Goal: Find specific page/section: Find specific page/section

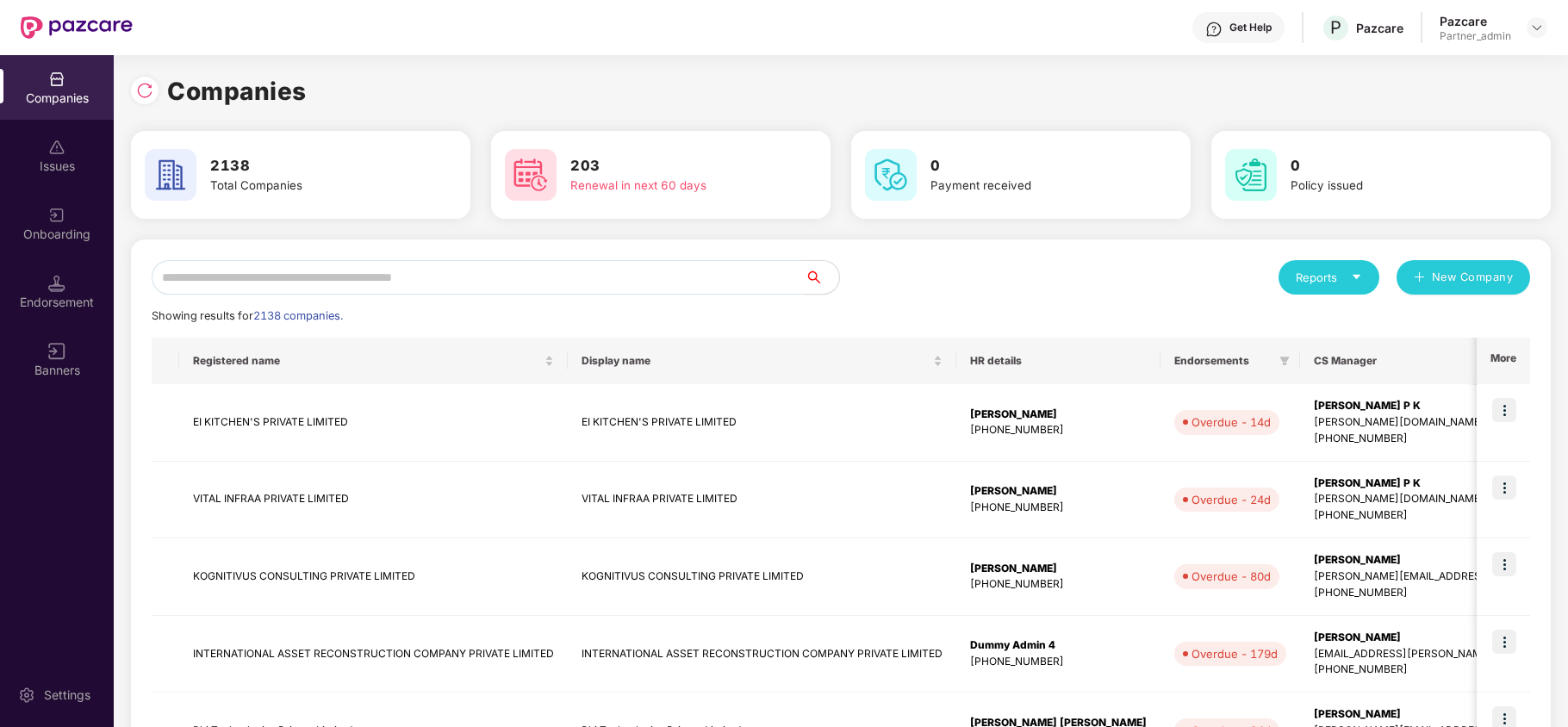
click at [252, 283] on input "text" at bounding box center [478, 277] width 653 height 34
paste input "**********"
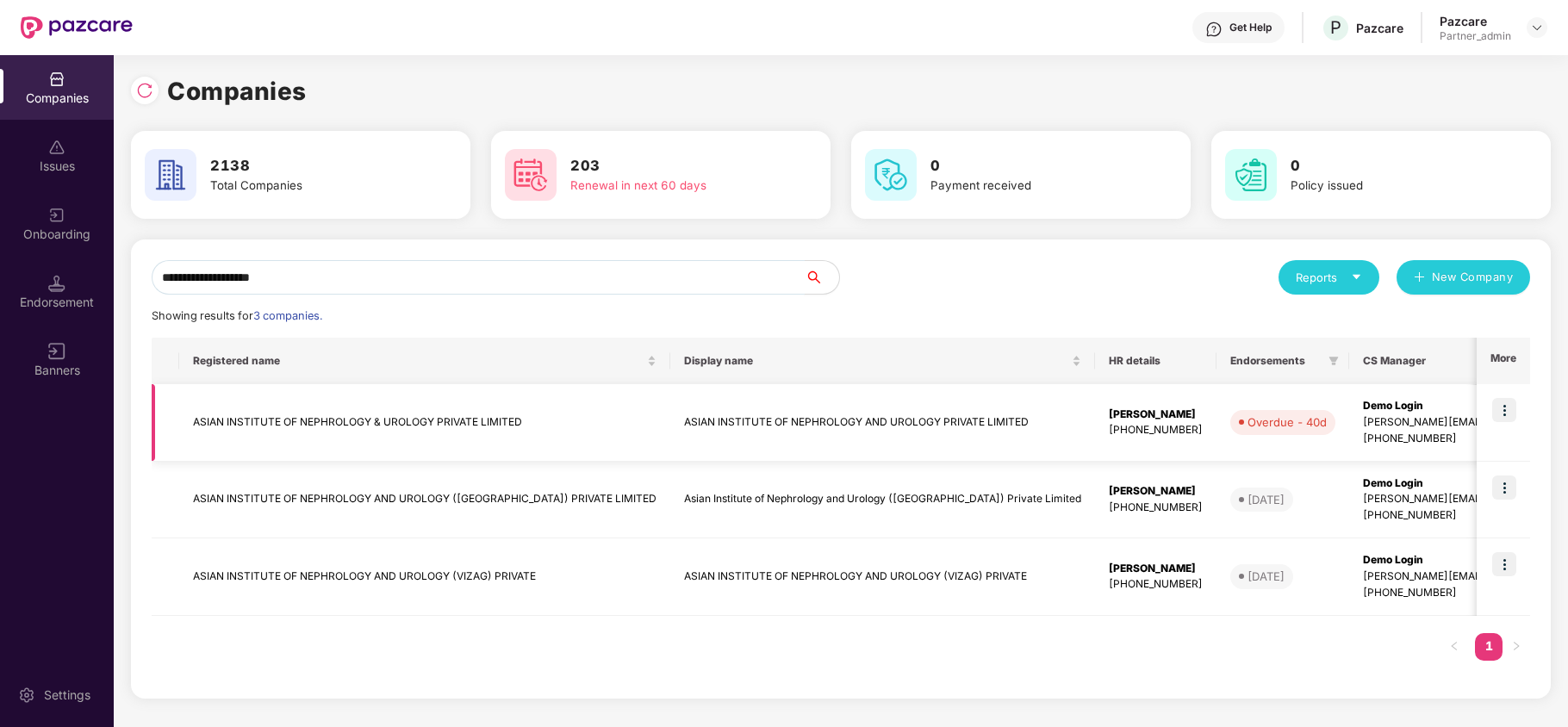
type input "**********"
click at [1504, 411] on img at bounding box center [1505, 410] width 24 height 24
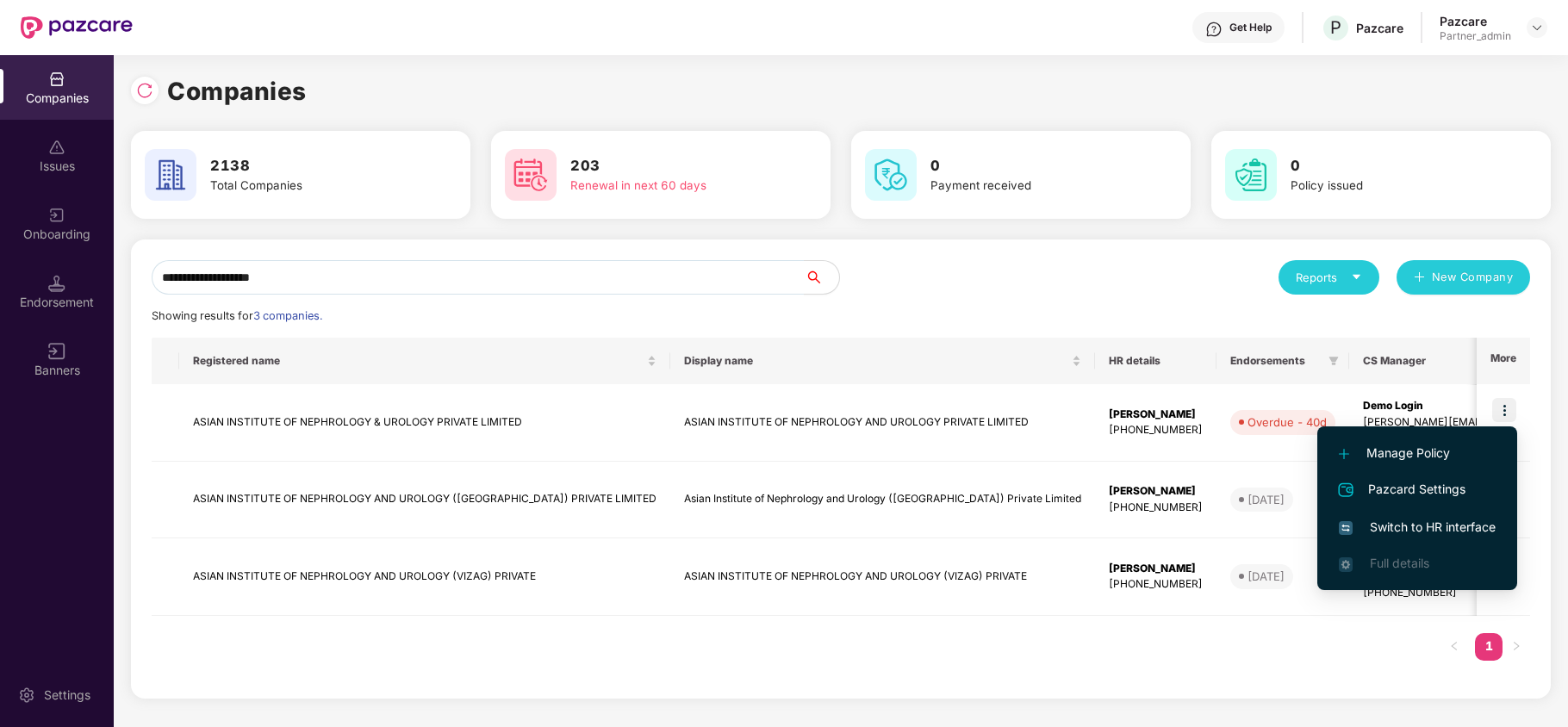
click at [1413, 525] on span "Switch to HR interface" at bounding box center [1417, 527] width 157 height 19
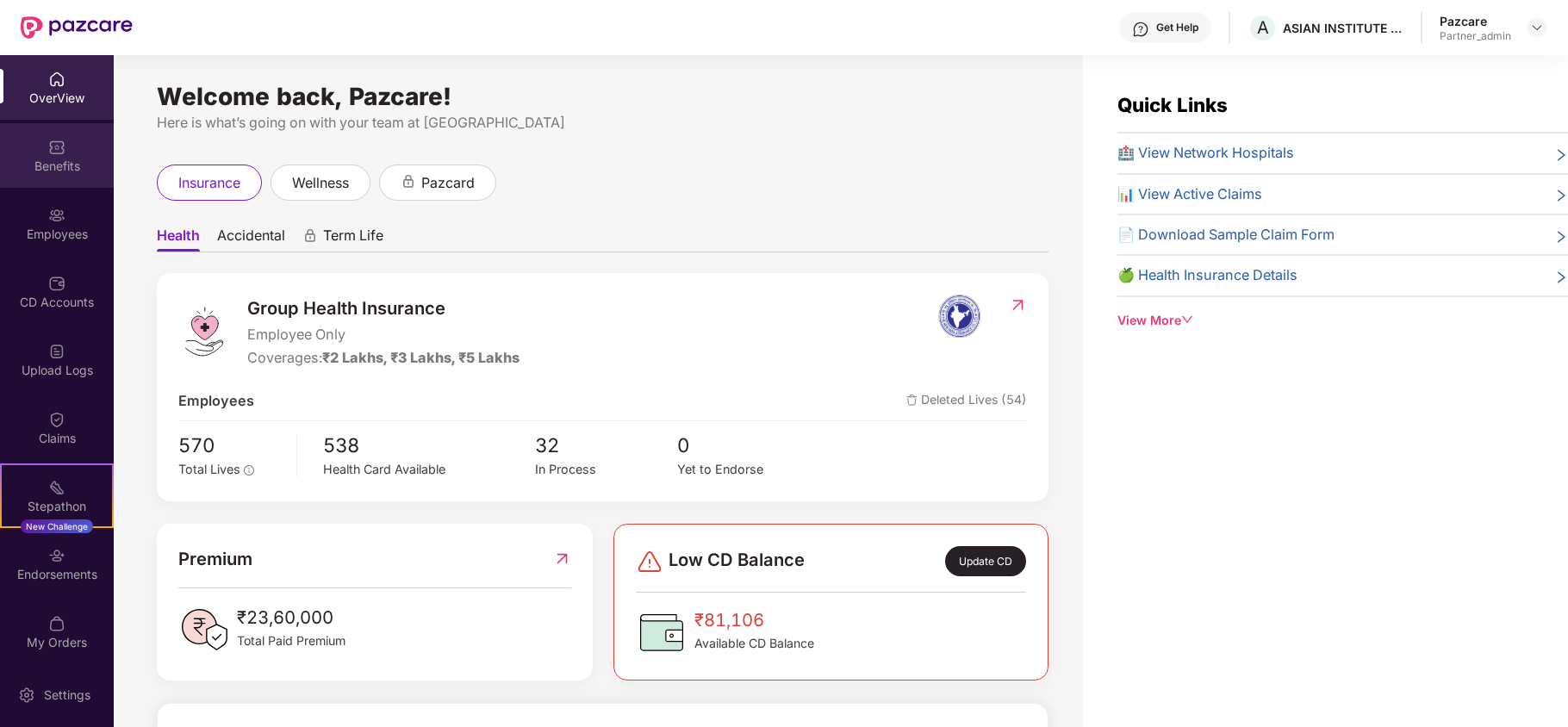
click at [74, 169] on div "Benefits" at bounding box center [57, 166] width 114 height 18
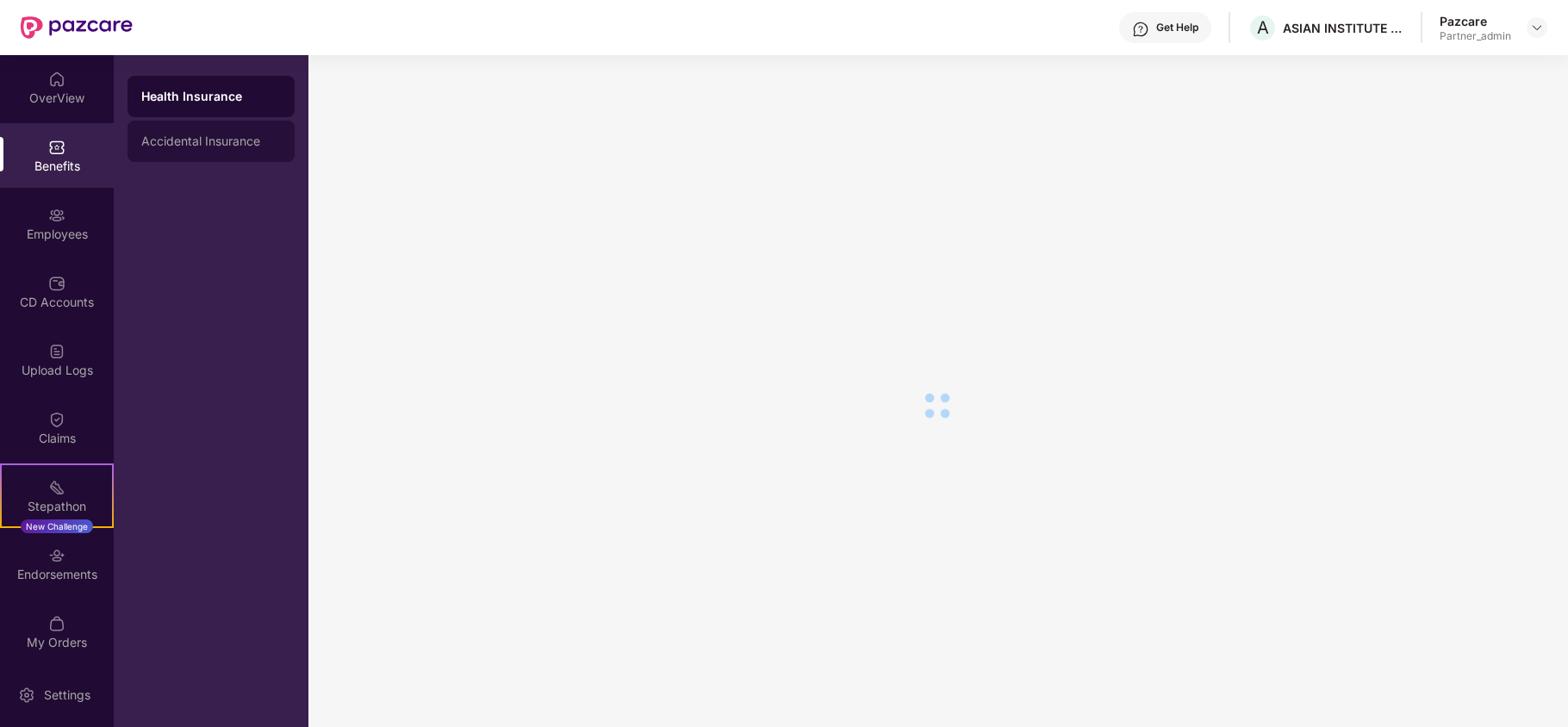
click at [221, 156] on div "Accidental Insurance" at bounding box center [211, 141] width 167 height 42
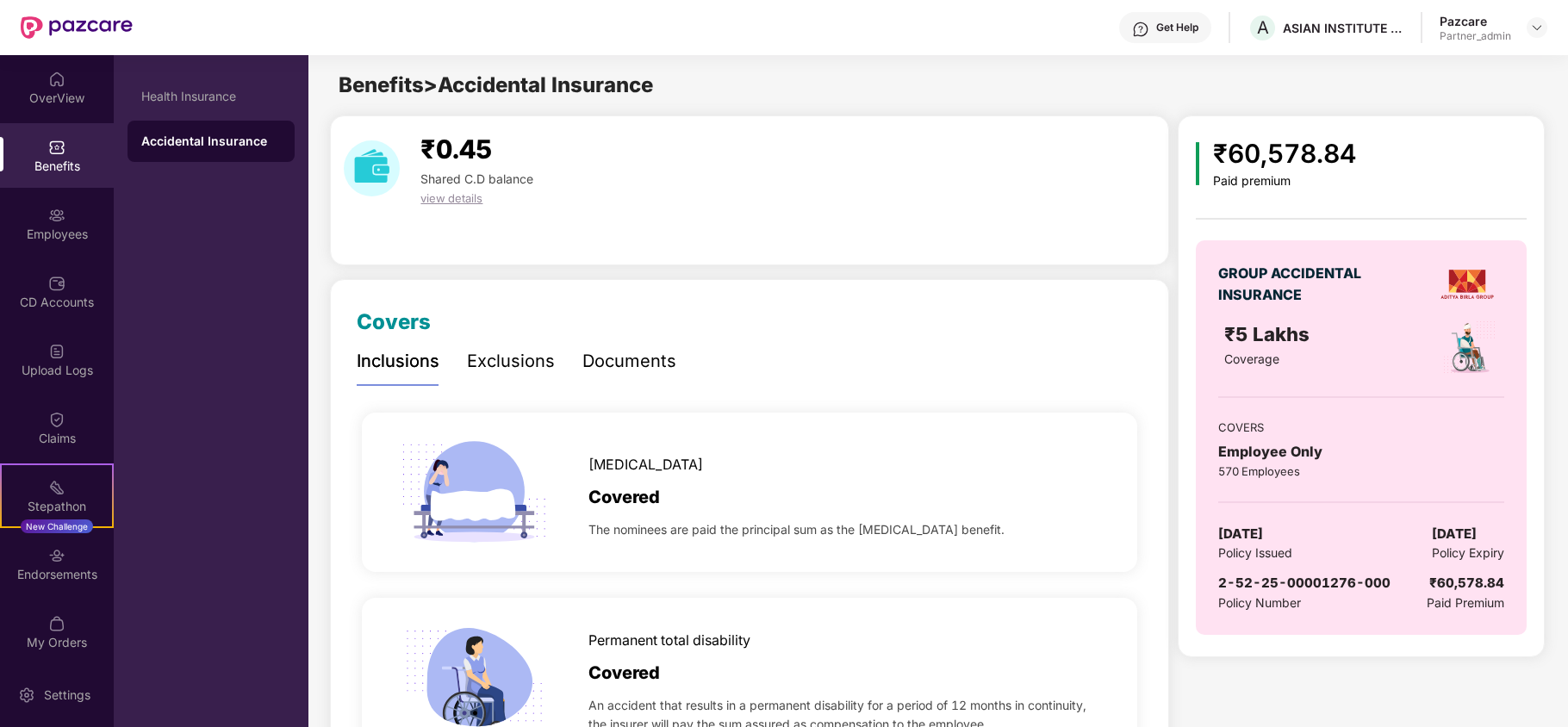
click at [44, 256] on div "OverView Benefits Employees CD Accounts Upload Logs Claims Stepathon New Challe…" at bounding box center [57, 359] width 114 height 608
click at [44, 250] on div "Employees" at bounding box center [57, 223] width 114 height 65
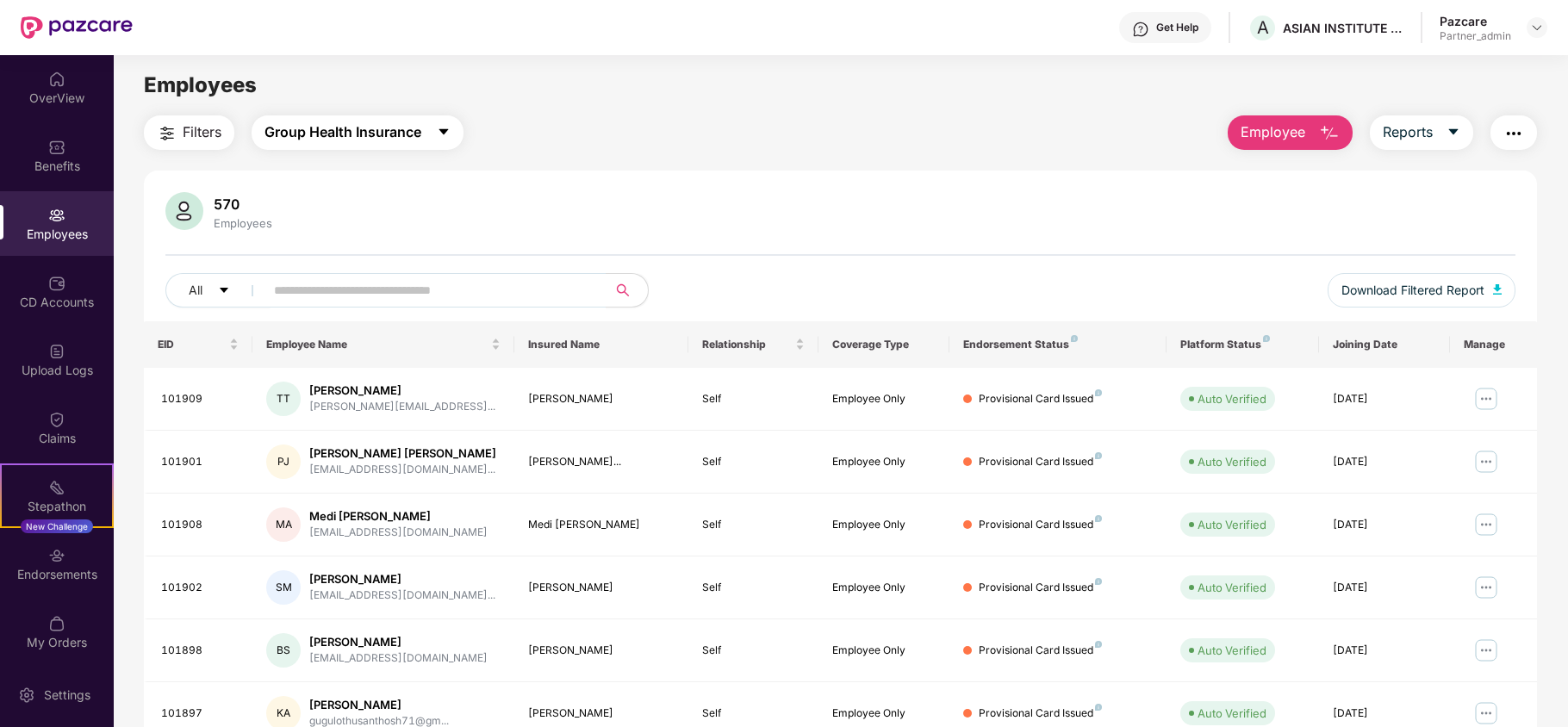
click at [338, 131] on span "Group Health Insurance" at bounding box center [342, 132] width 157 height 21
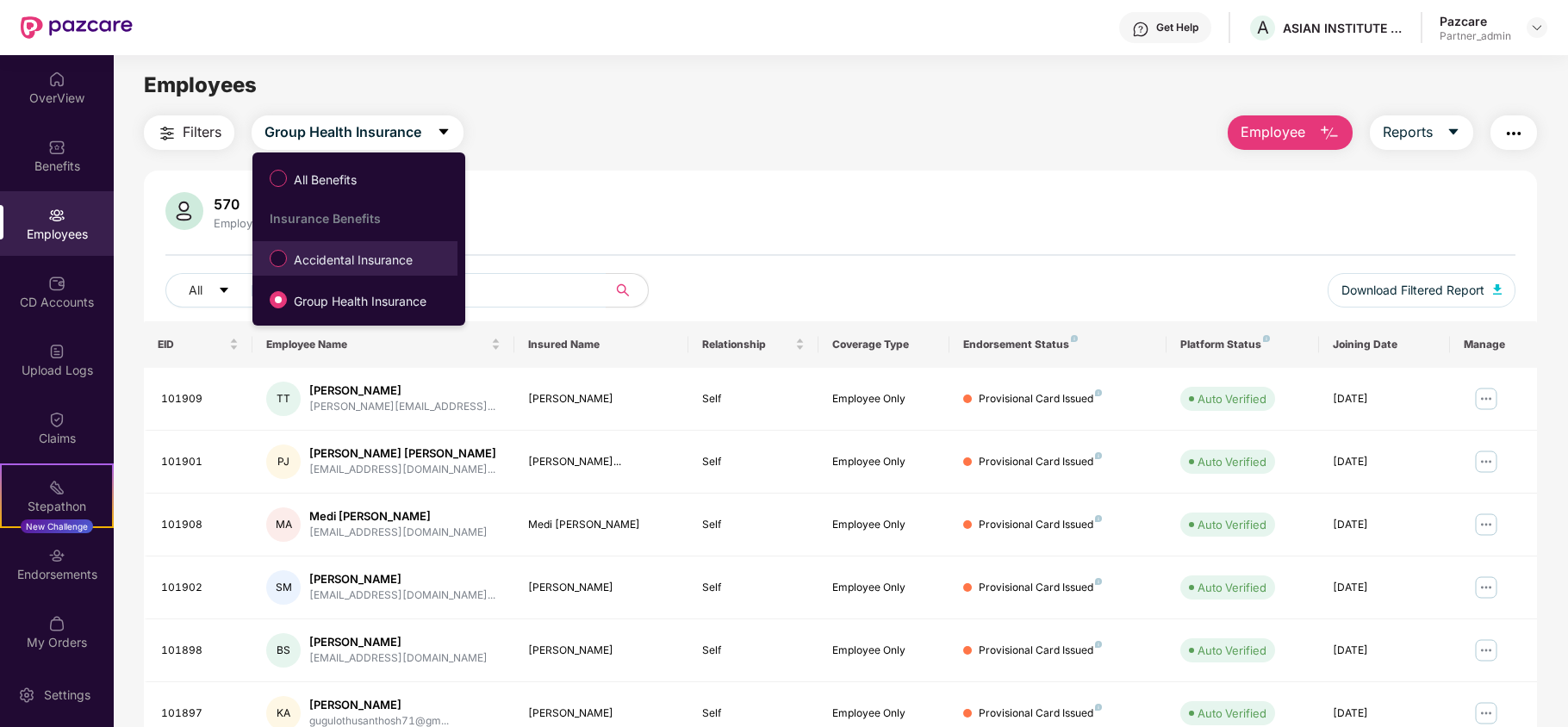
click at [329, 265] on span "Accidental Insurance" at bounding box center [353, 260] width 133 height 19
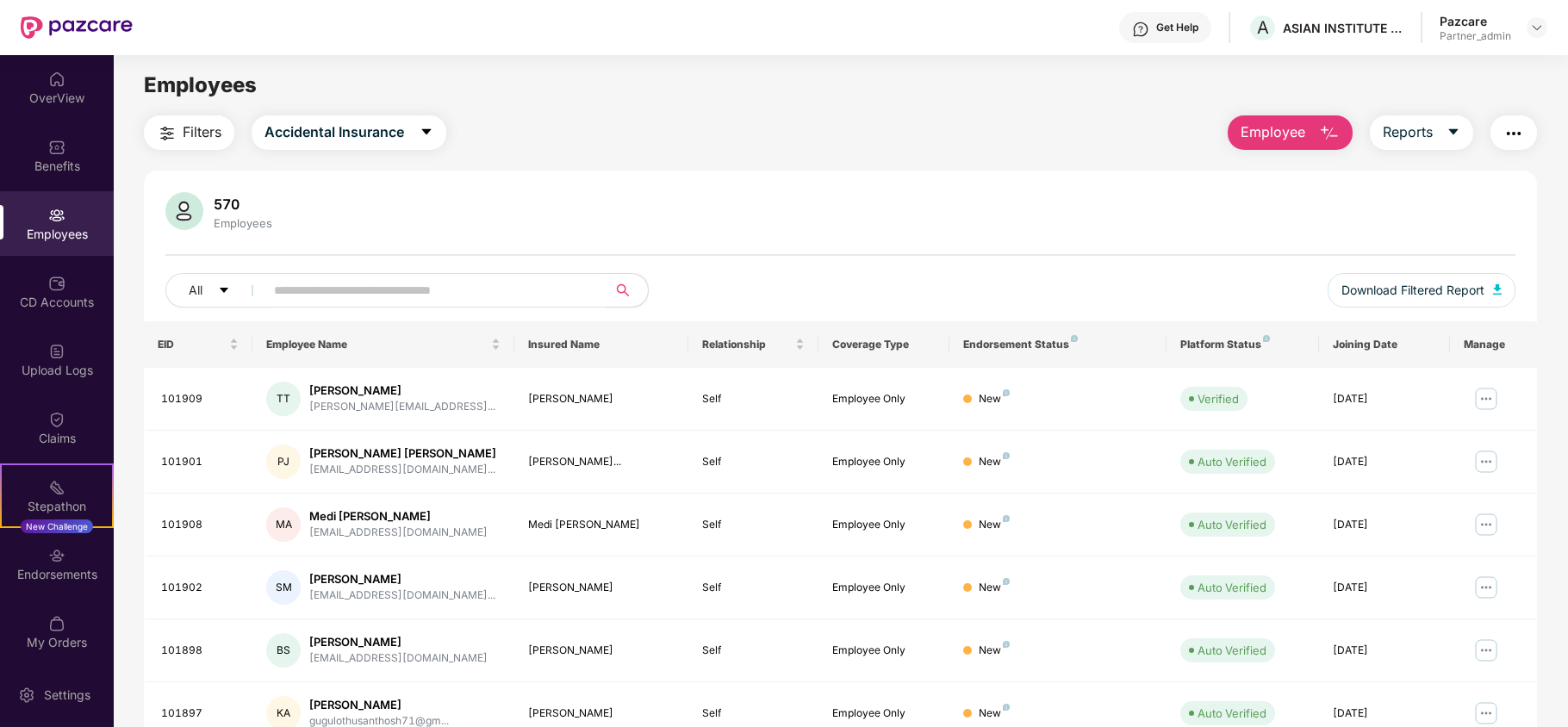
click at [186, 132] on span "Filters" at bounding box center [202, 132] width 39 height 21
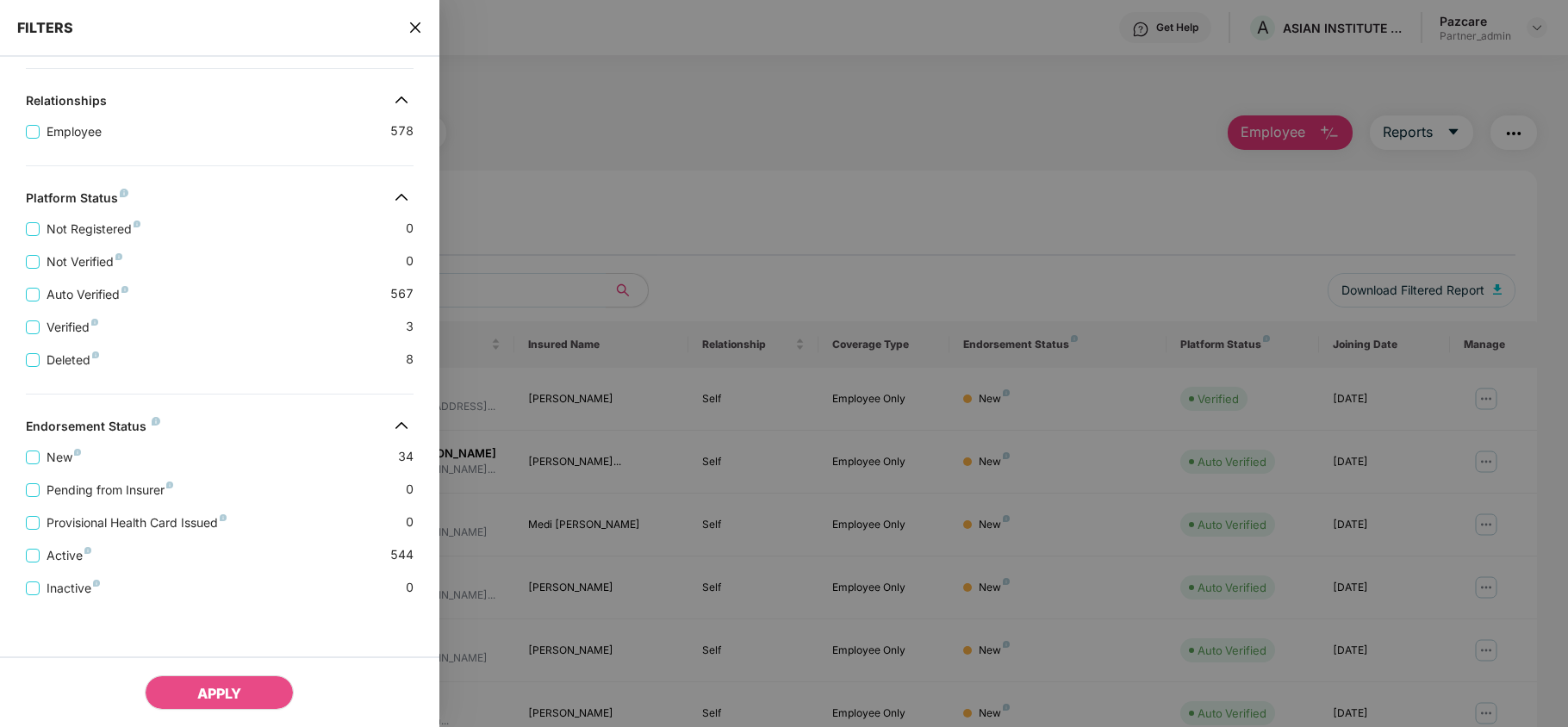
scroll to position [341, 0]
click at [417, 25] on icon "close" at bounding box center [414, 27] width 10 height 10
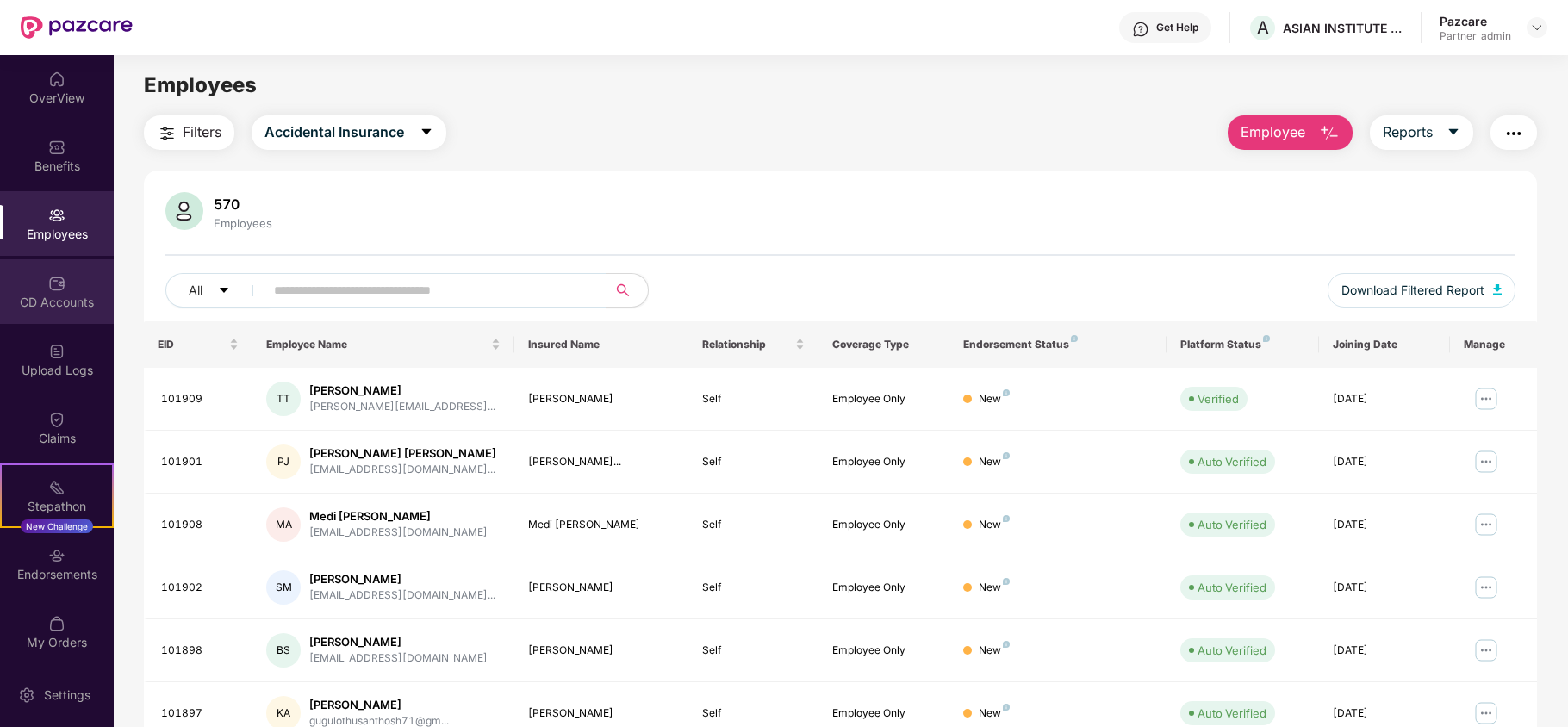
click at [56, 300] on div "CD Accounts" at bounding box center [57, 302] width 114 height 18
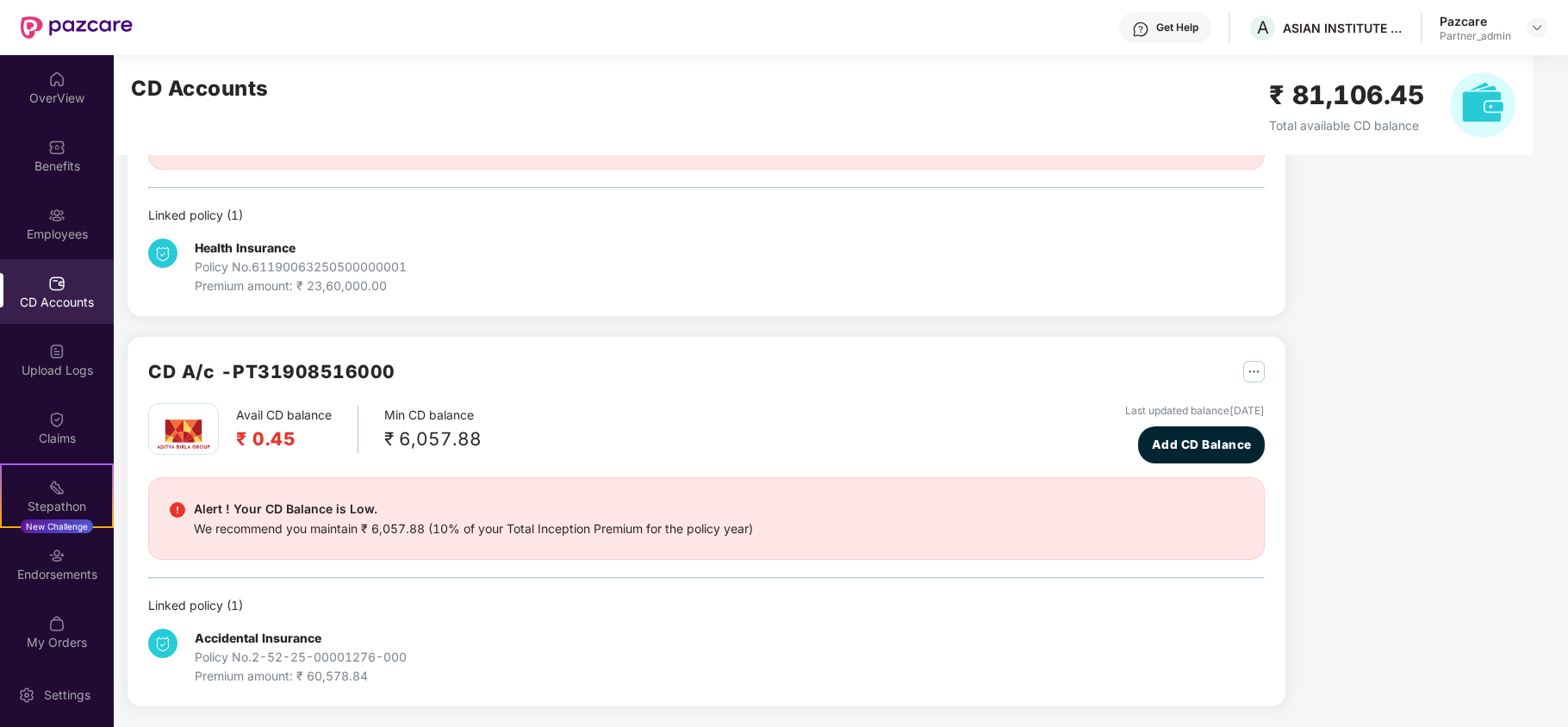
scroll to position [232, 0]
click at [28, 576] on div "Endorsements" at bounding box center [57, 574] width 114 height 18
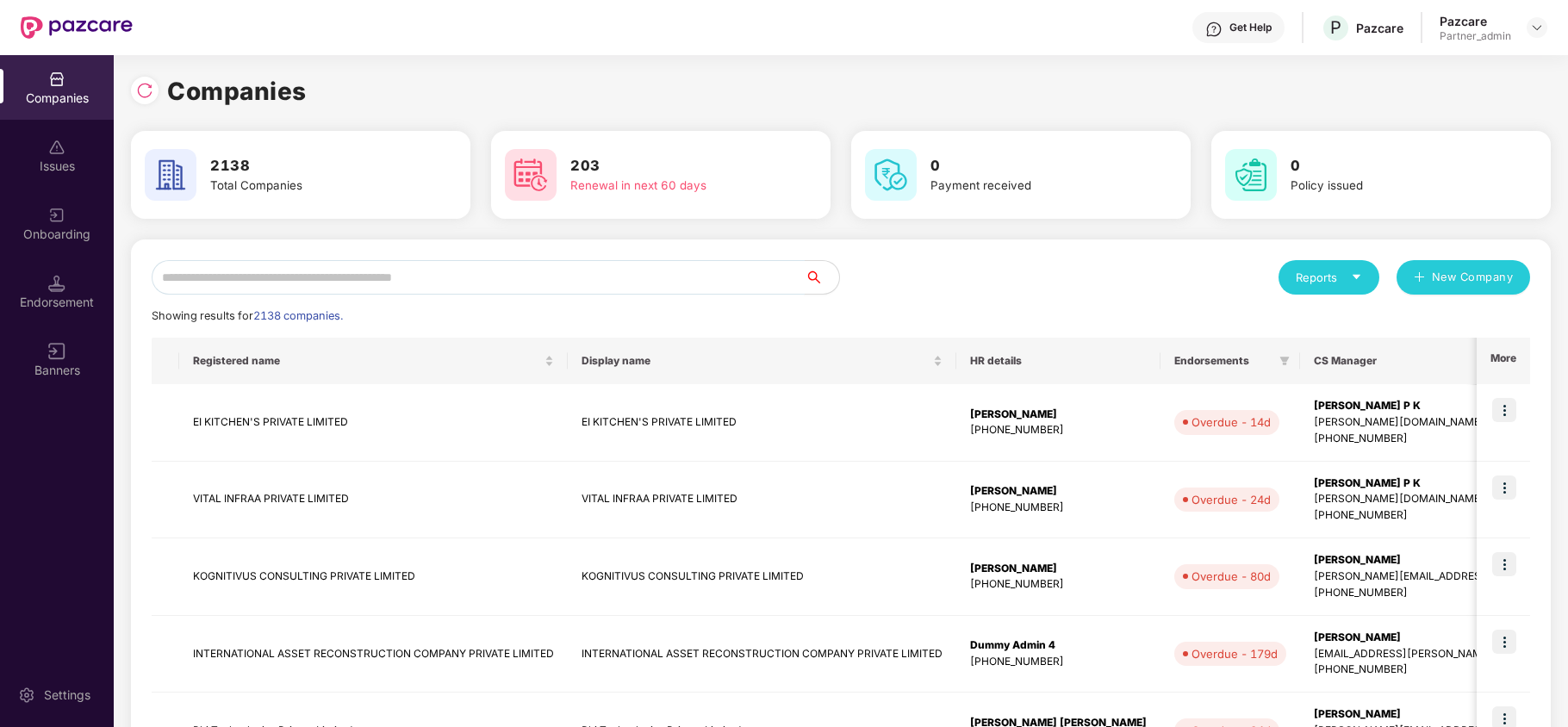
click at [259, 281] on input "text" at bounding box center [478, 277] width 653 height 34
paste input "**********"
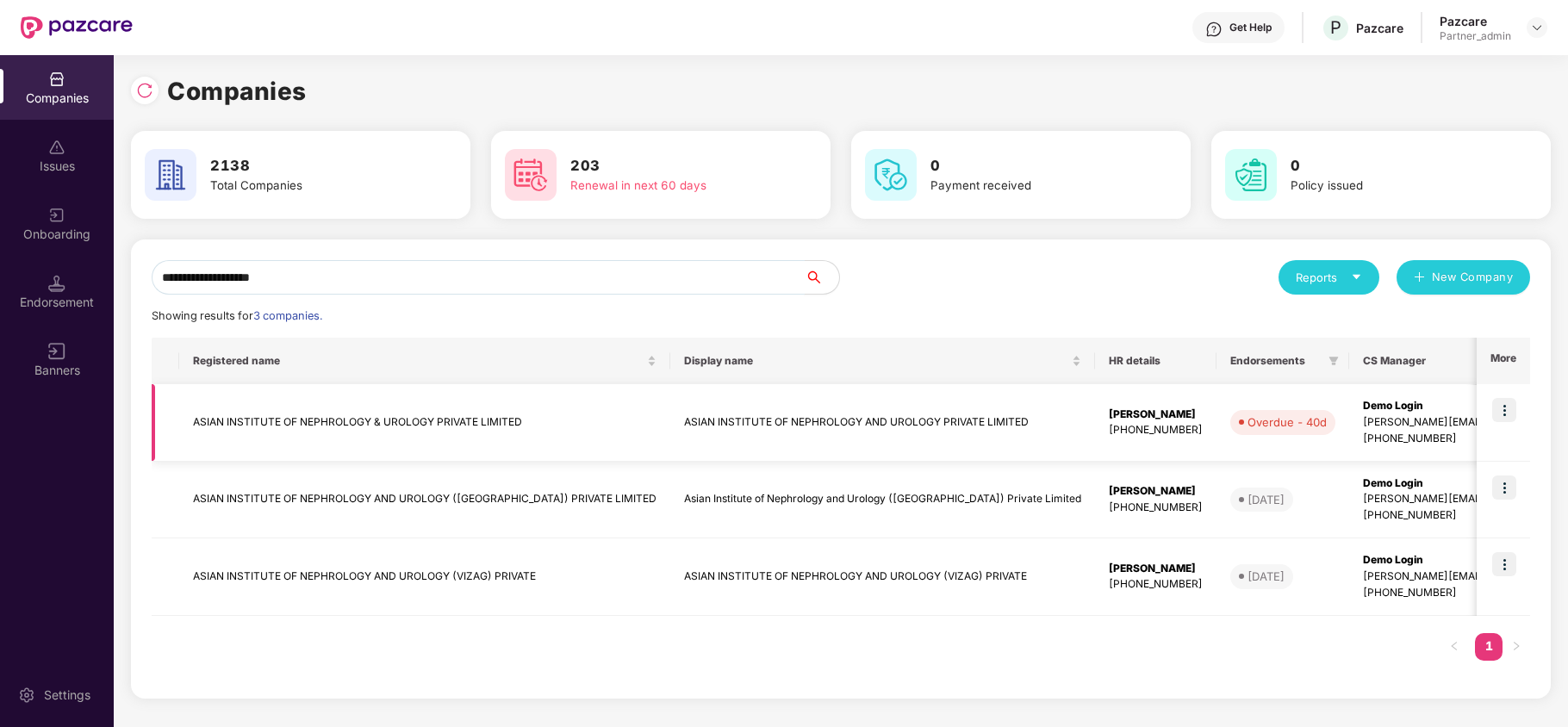
type input "**********"
click at [291, 412] on td "ASIAN INSTITUTE OF NEPHROLOGY & UROLOGY PRIVATE LIMITED" at bounding box center [424, 423] width 491 height 78
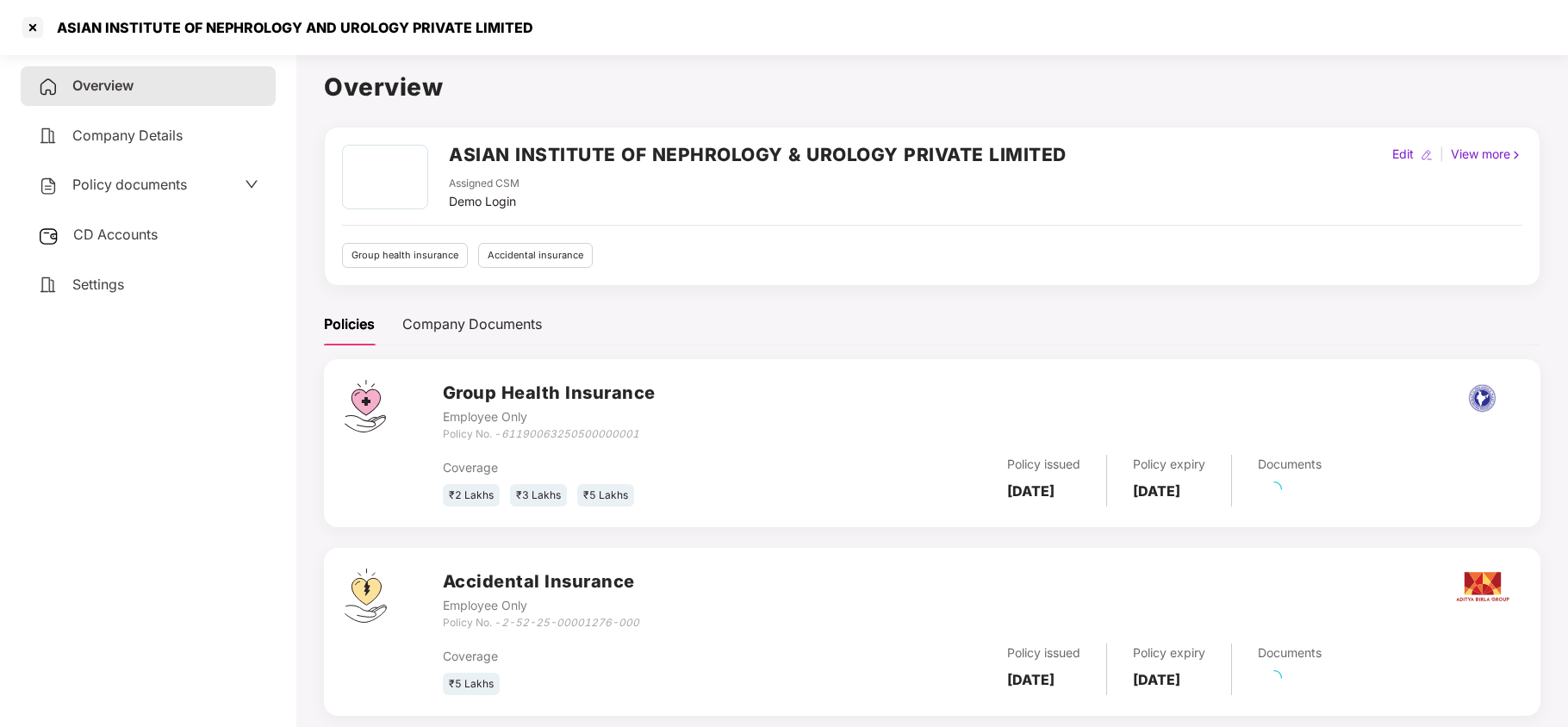
click at [108, 181] on span "Policy documents" at bounding box center [130, 184] width 115 height 18
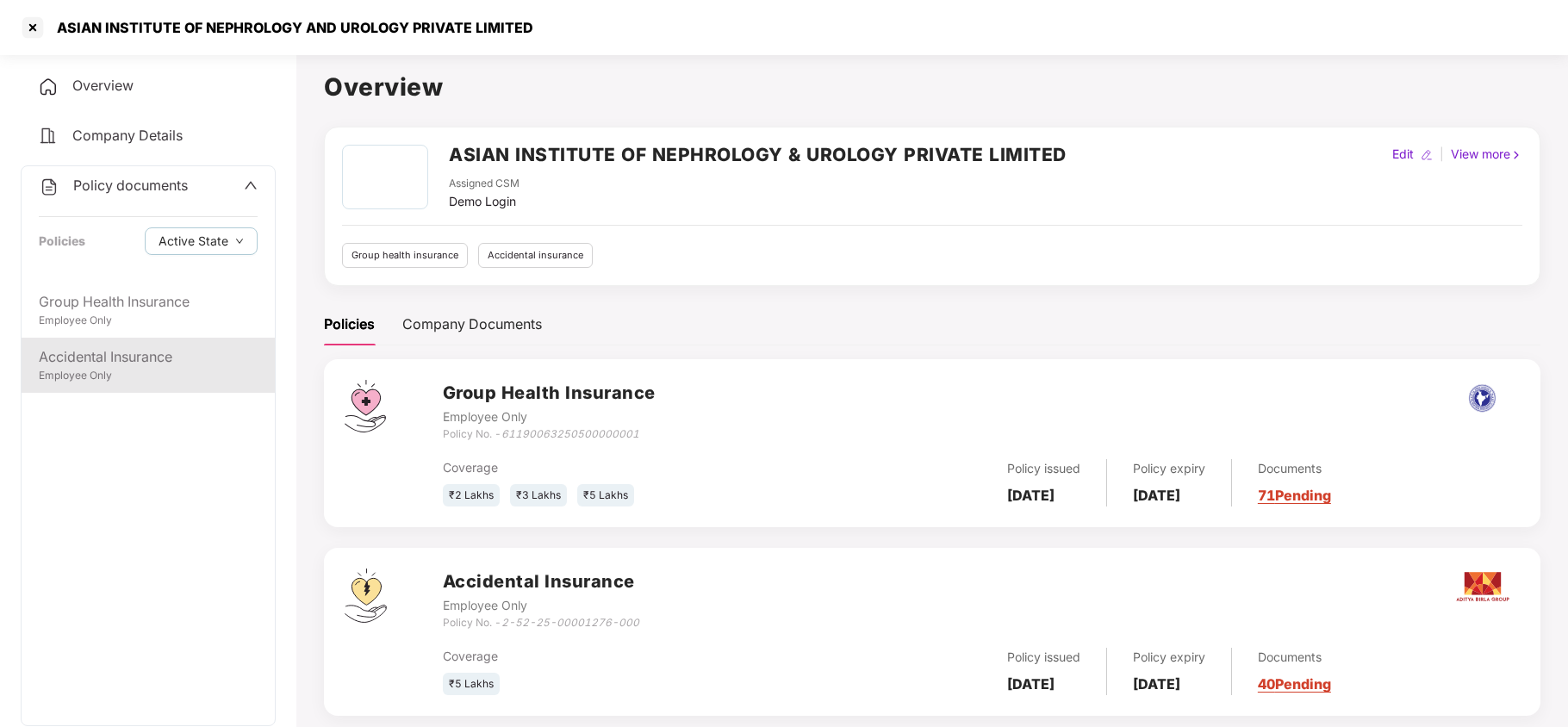
click at [136, 357] on div "Accidental Insurance" at bounding box center [148, 357] width 219 height 21
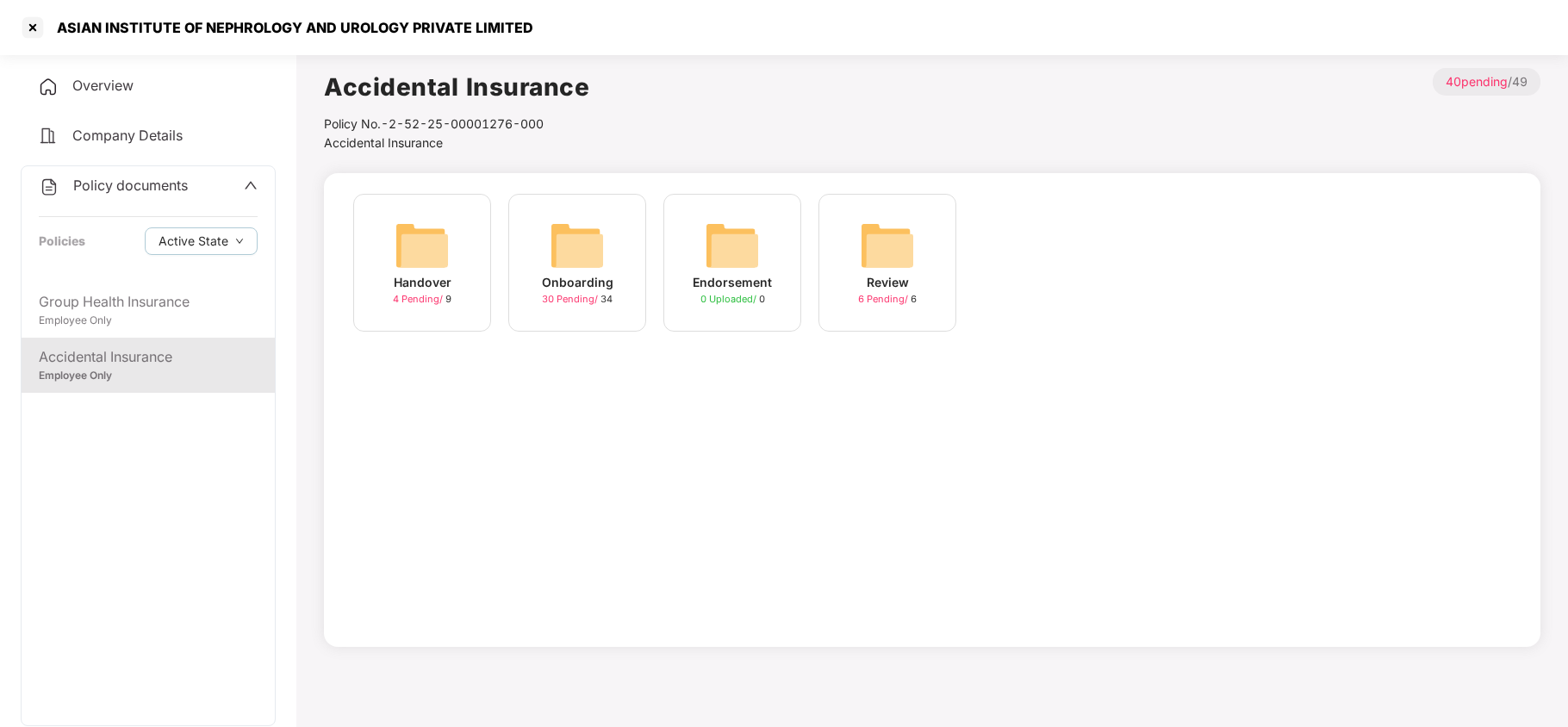
click at [572, 246] on img at bounding box center [577, 245] width 56 height 56
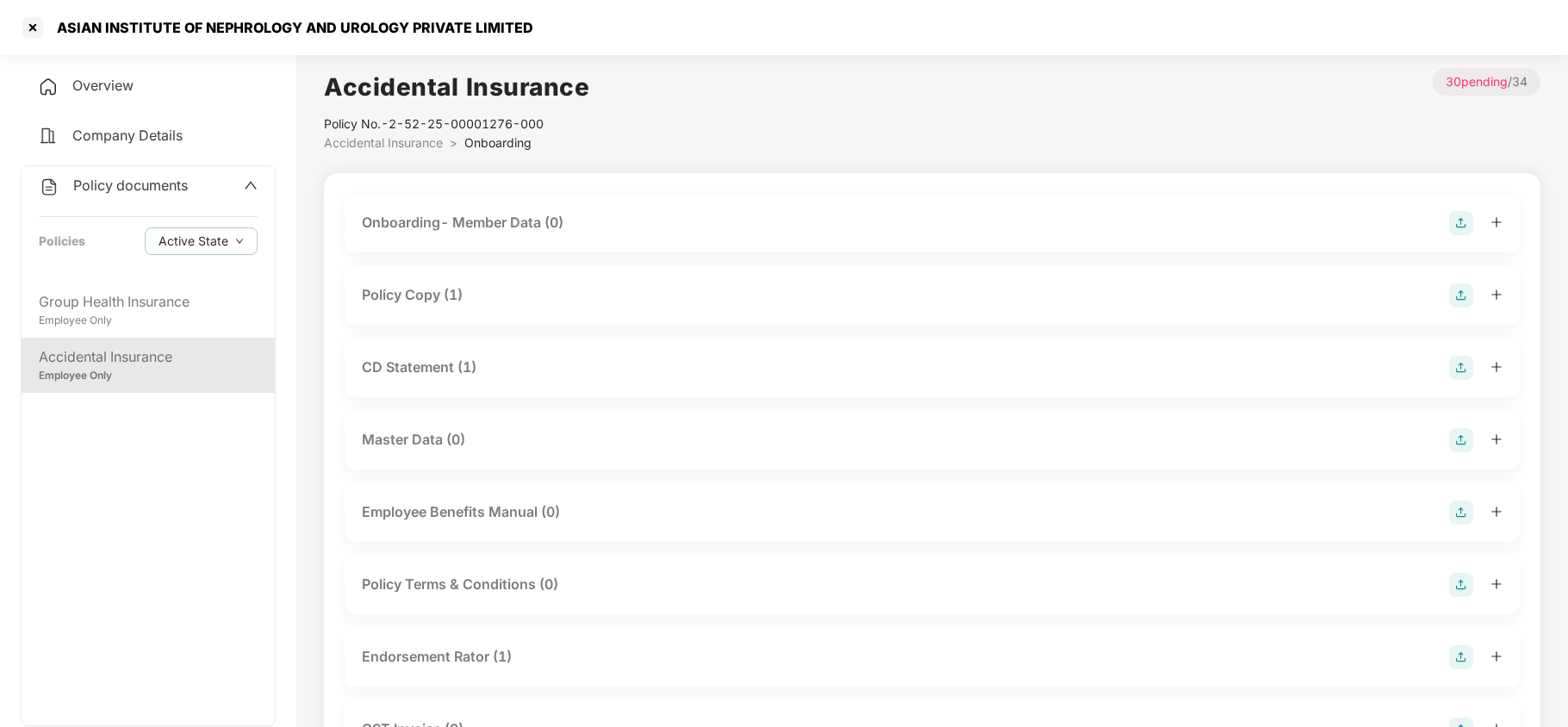
click at [457, 300] on div "Policy Copy (1)" at bounding box center [412, 295] width 101 height 21
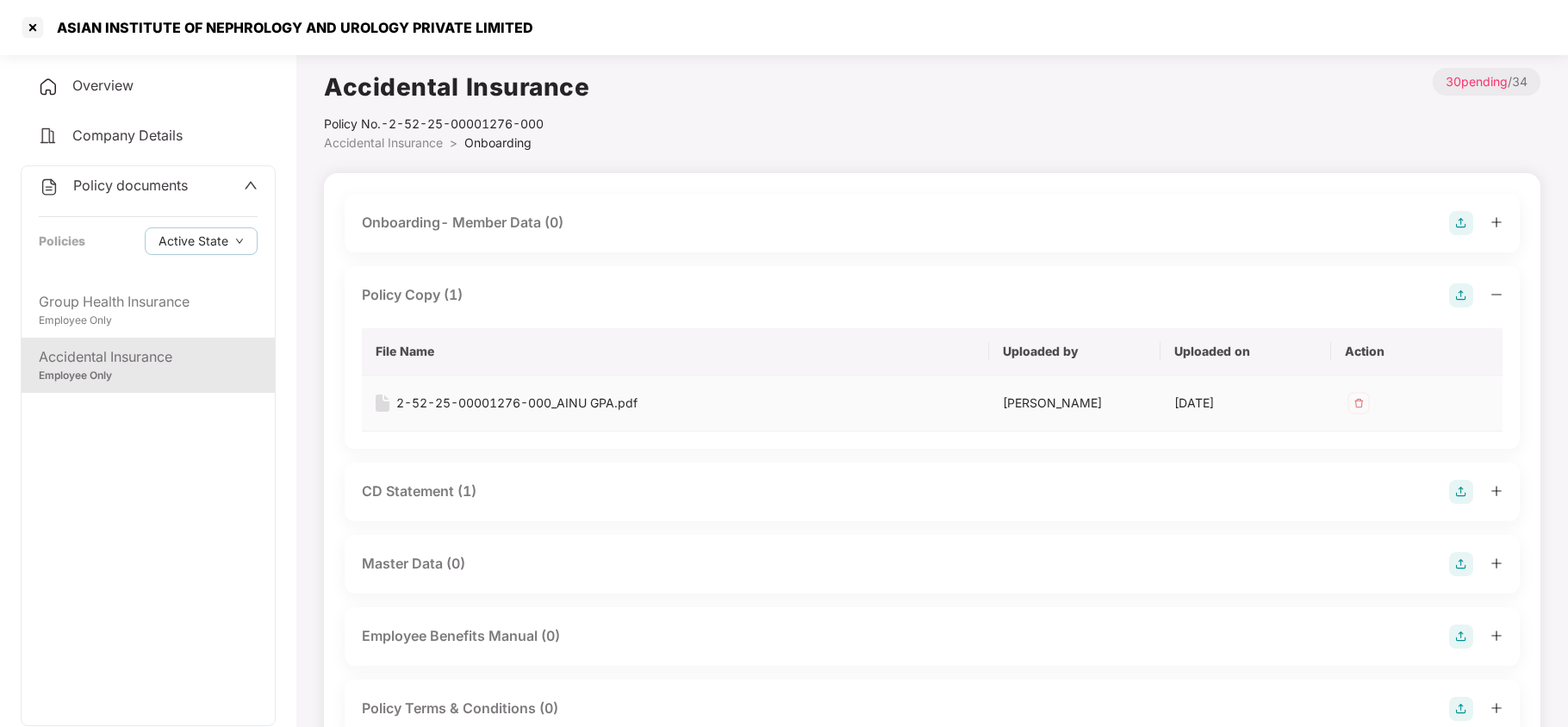
click at [504, 398] on div "2-52-25-00001276-000_AINU GPA.pdf" at bounding box center [517, 403] width 241 height 19
click at [887, 112] on div "Accidental Insurance Policy No.- 2-52-25-00001276-000 Accidental Insurance > On…" at bounding box center [932, 109] width 1217 height 84
click at [577, 408] on div "2-52-25-00001276-000_AINU GPA.pdf" at bounding box center [517, 403] width 241 height 19
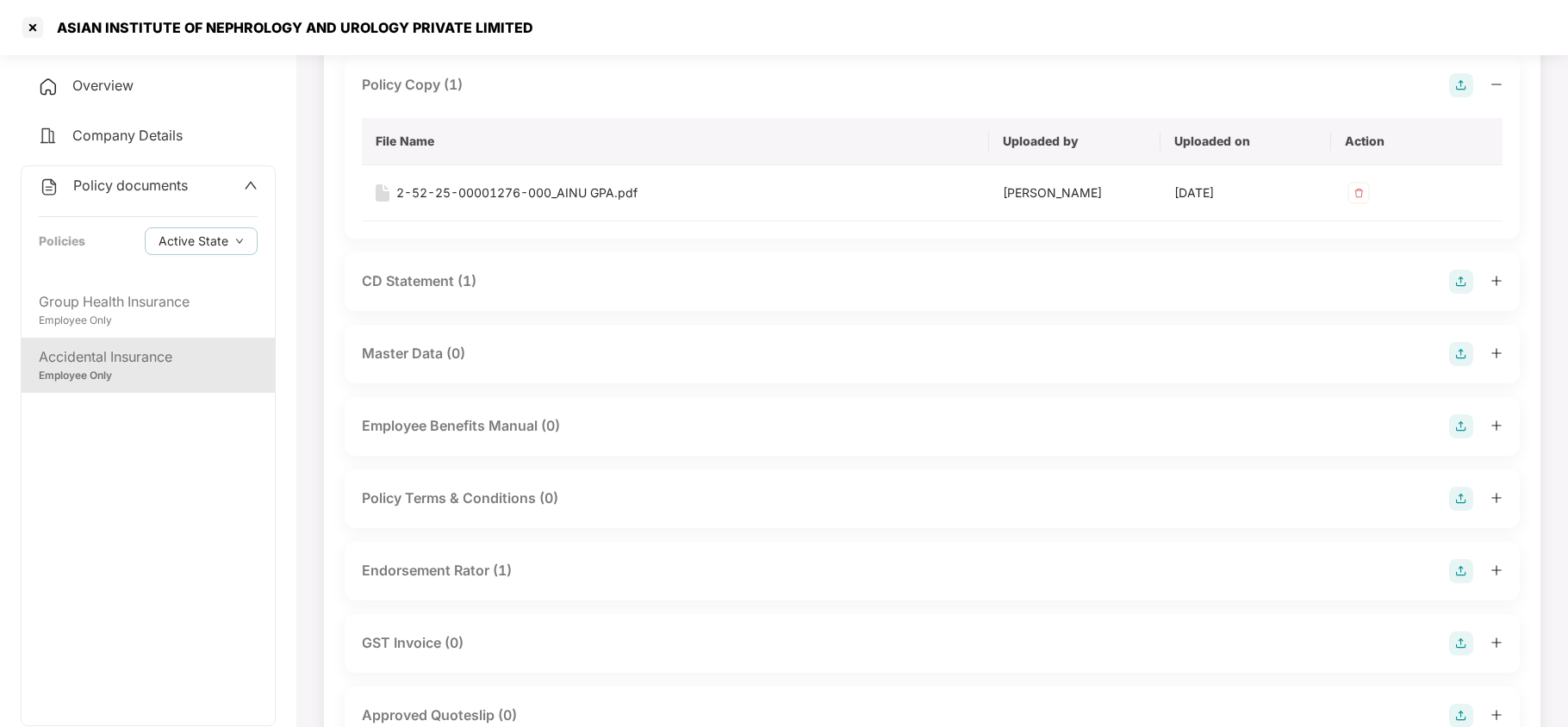
scroll to position [229, 0]
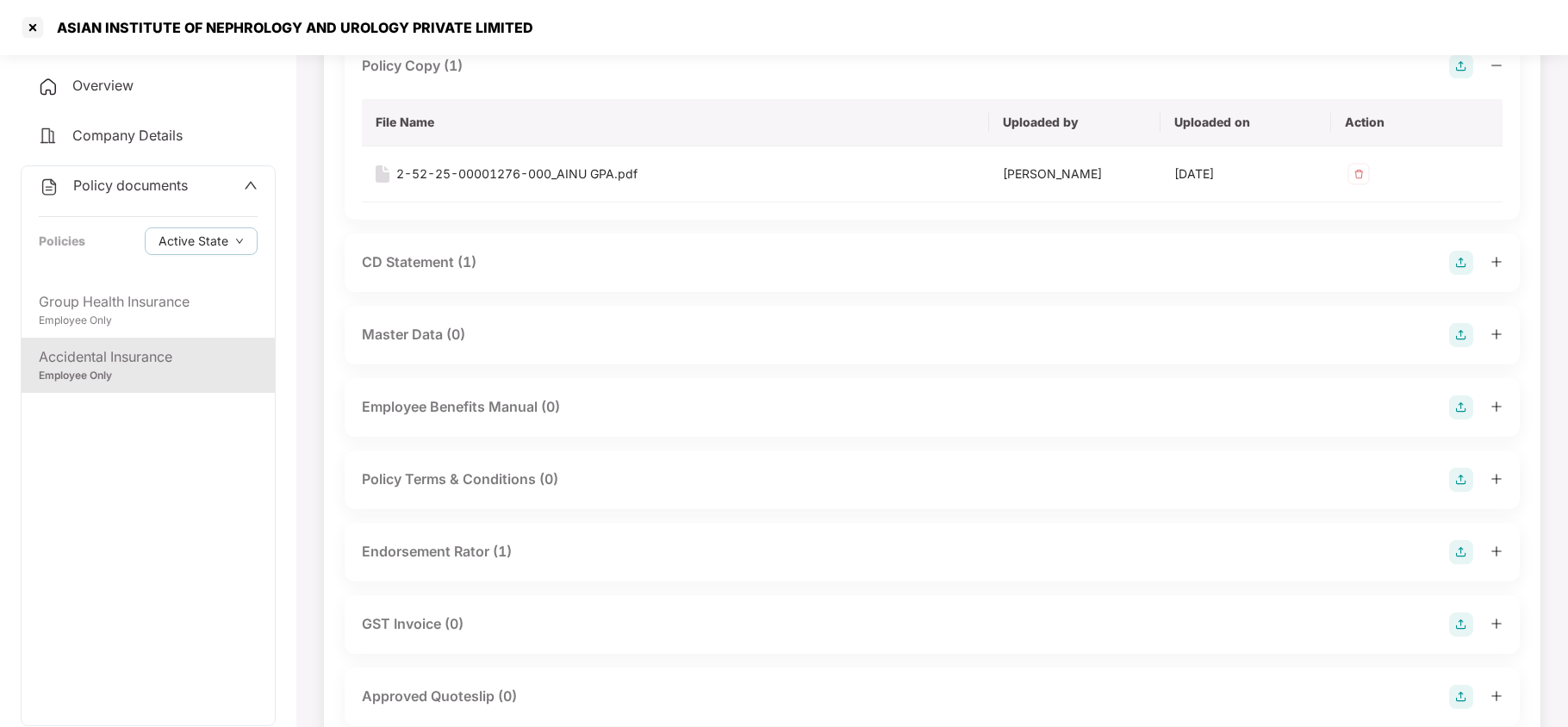
click at [424, 267] on div "CD Statement (1)" at bounding box center [420, 262] width 115 height 21
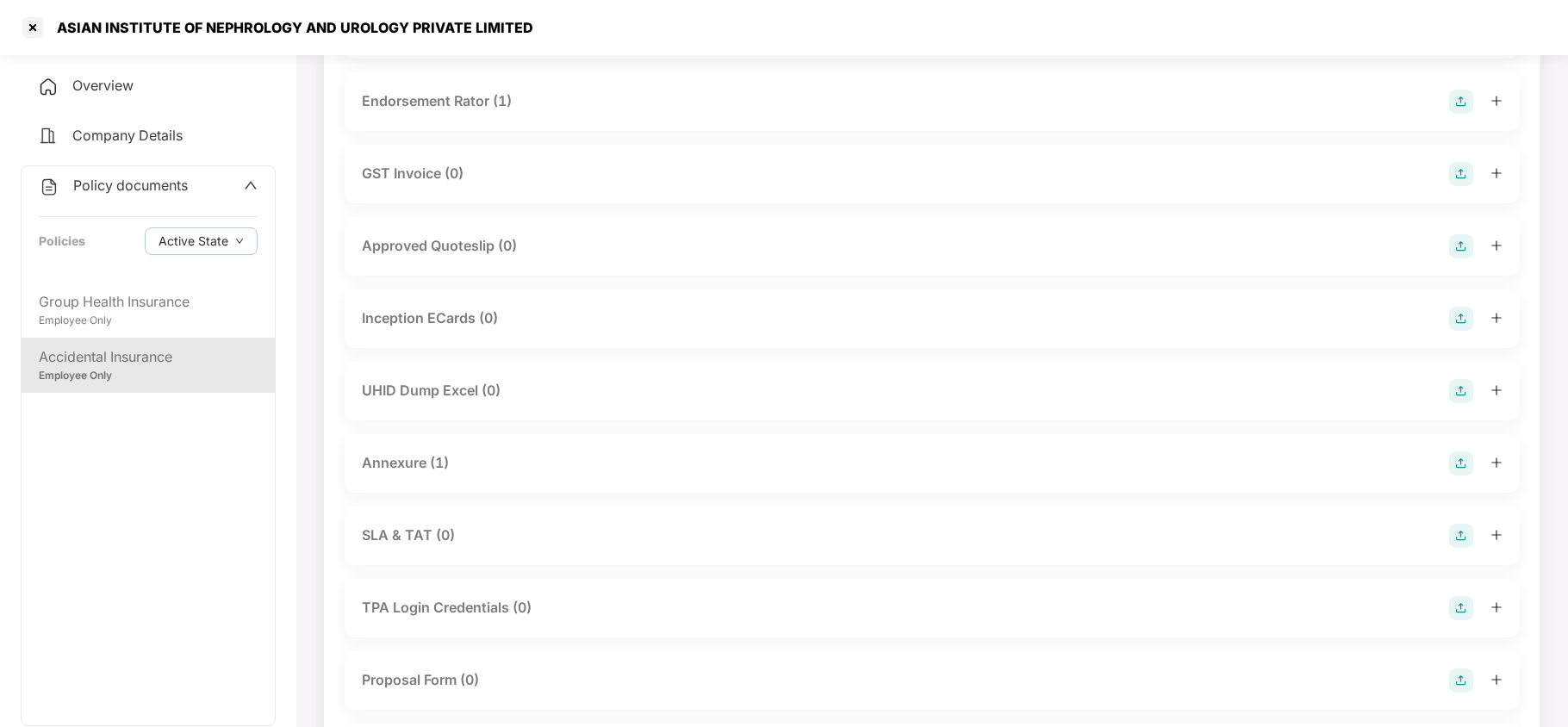
scroll to position [918, 0]
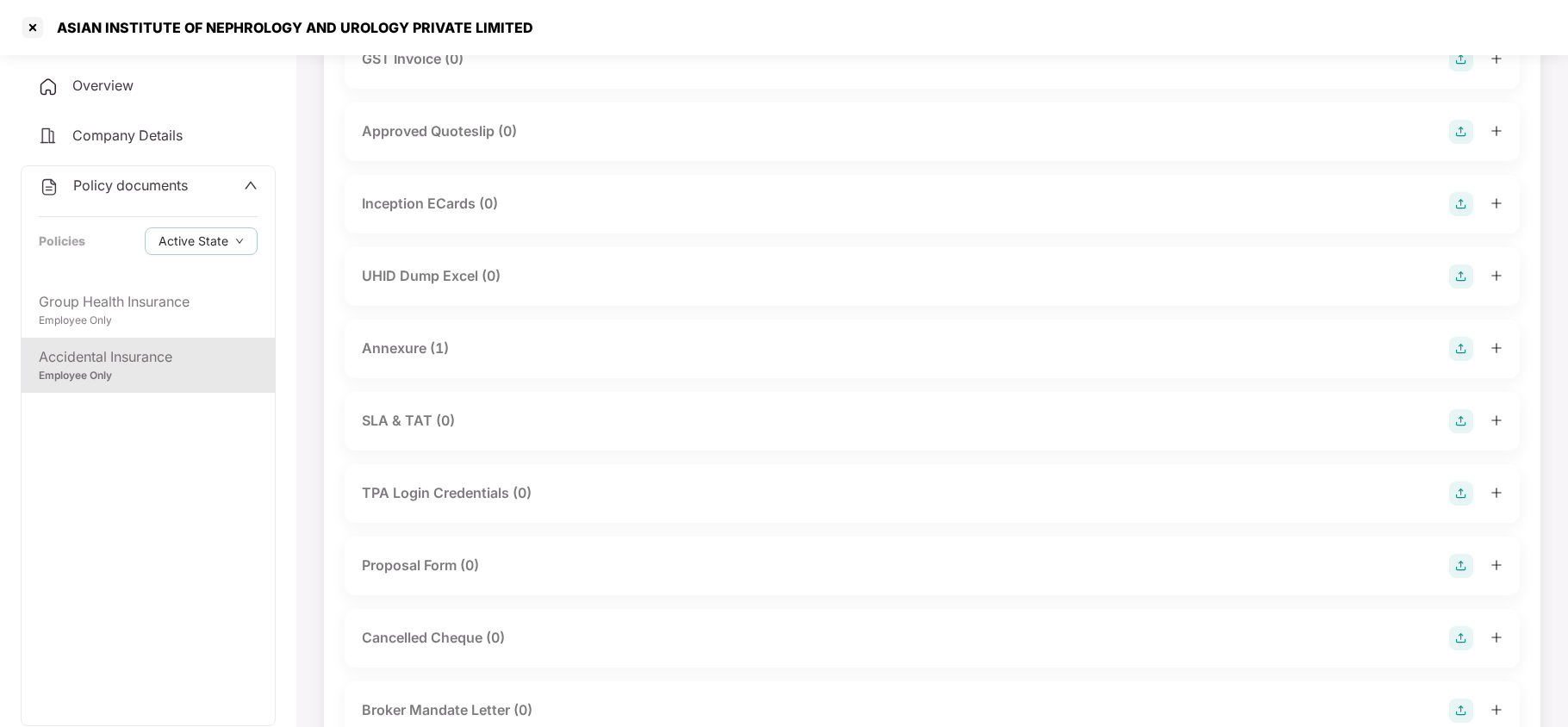
click at [423, 360] on div "Annexure (1)" at bounding box center [932, 349] width 1141 height 24
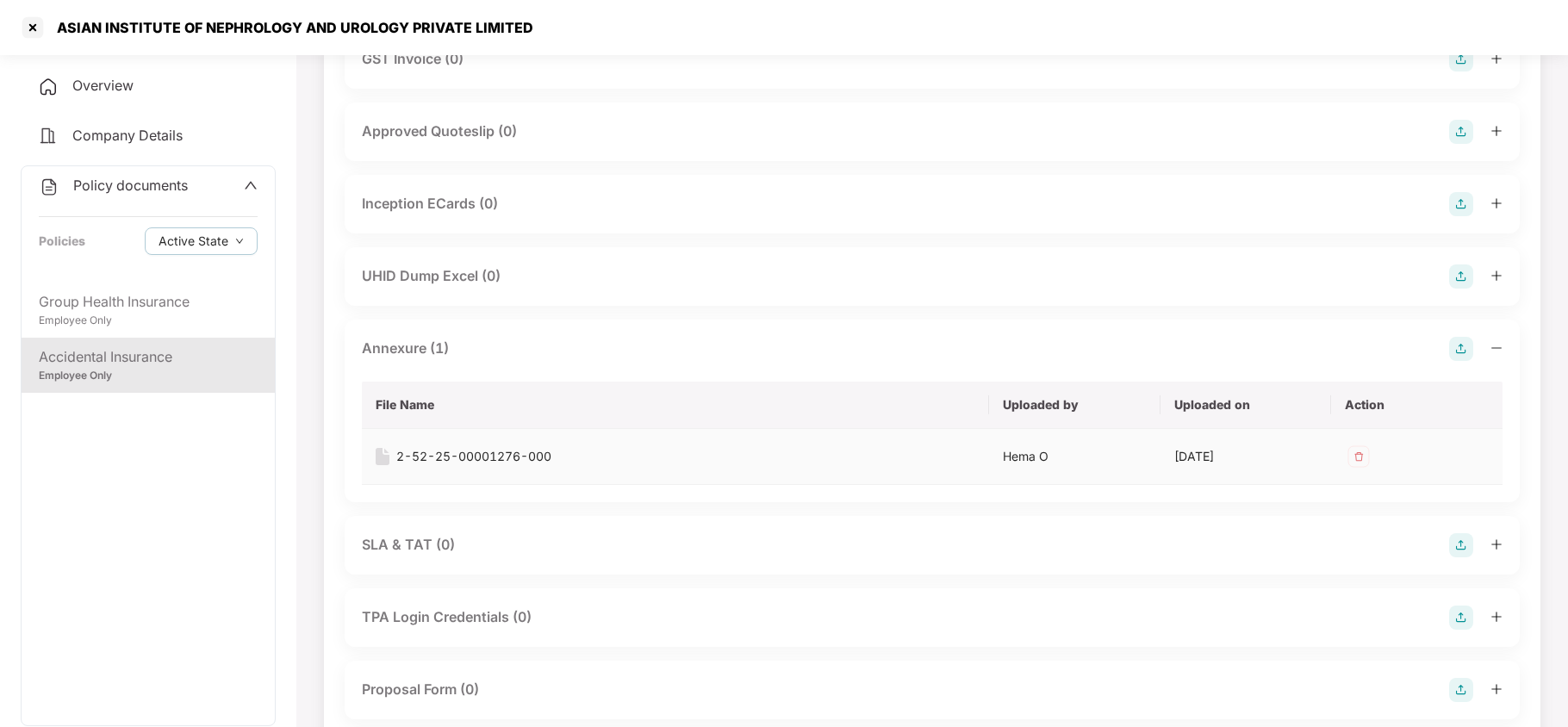
click at [453, 457] on div "2-52-25-00001276-000" at bounding box center [474, 457] width 155 height 19
click at [34, 31] on div at bounding box center [32, 28] width 28 height 28
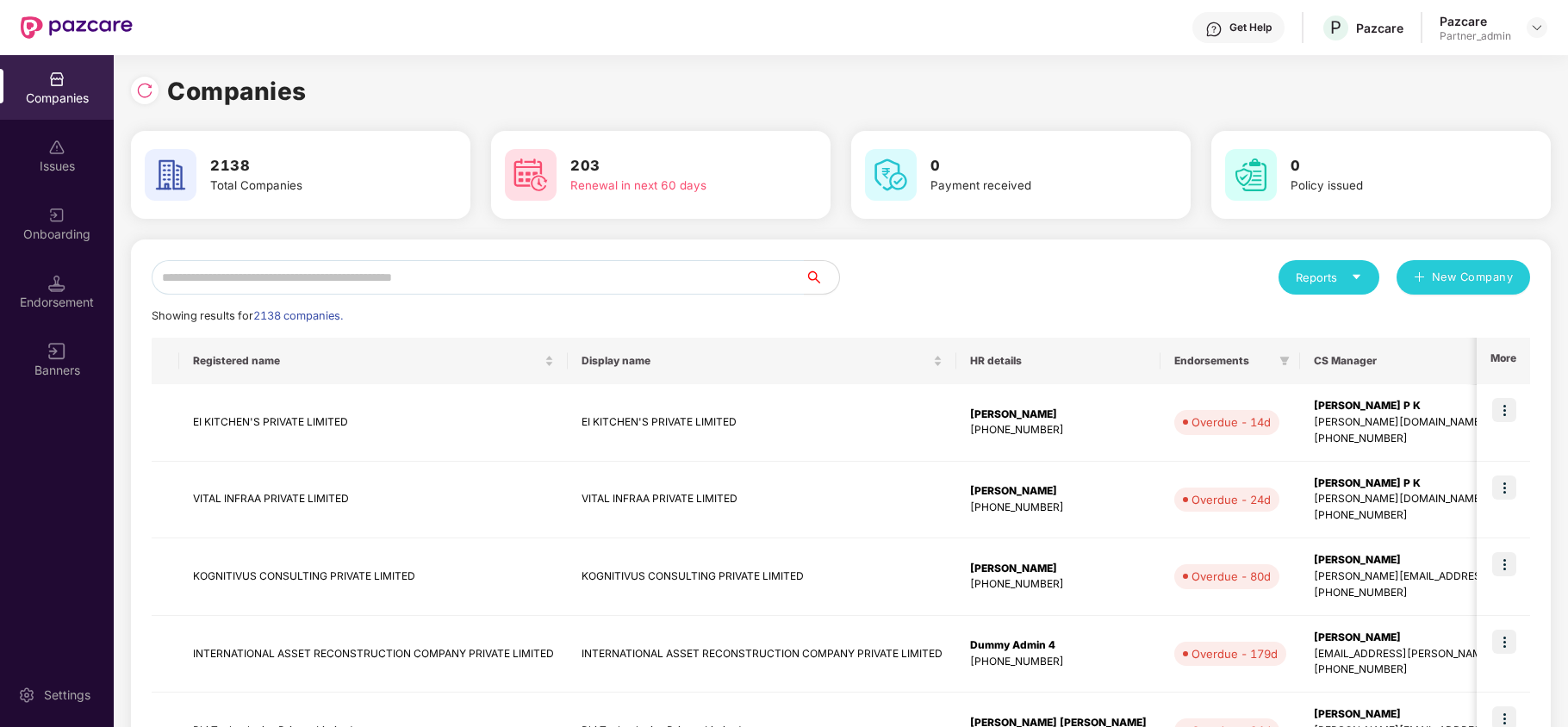
scroll to position [0, 0]
click at [335, 276] on input "text" at bounding box center [478, 277] width 653 height 34
paste input "**********"
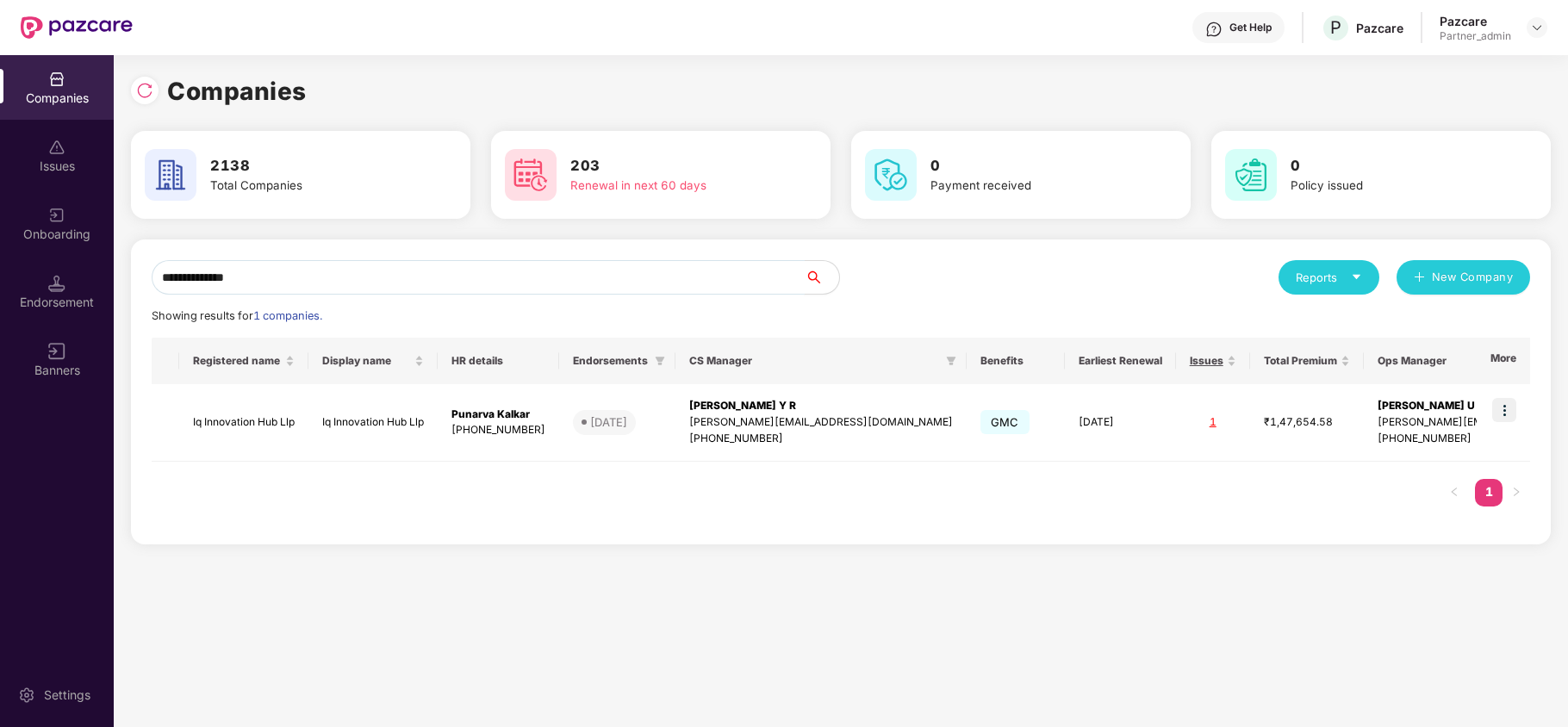
paste input "******"
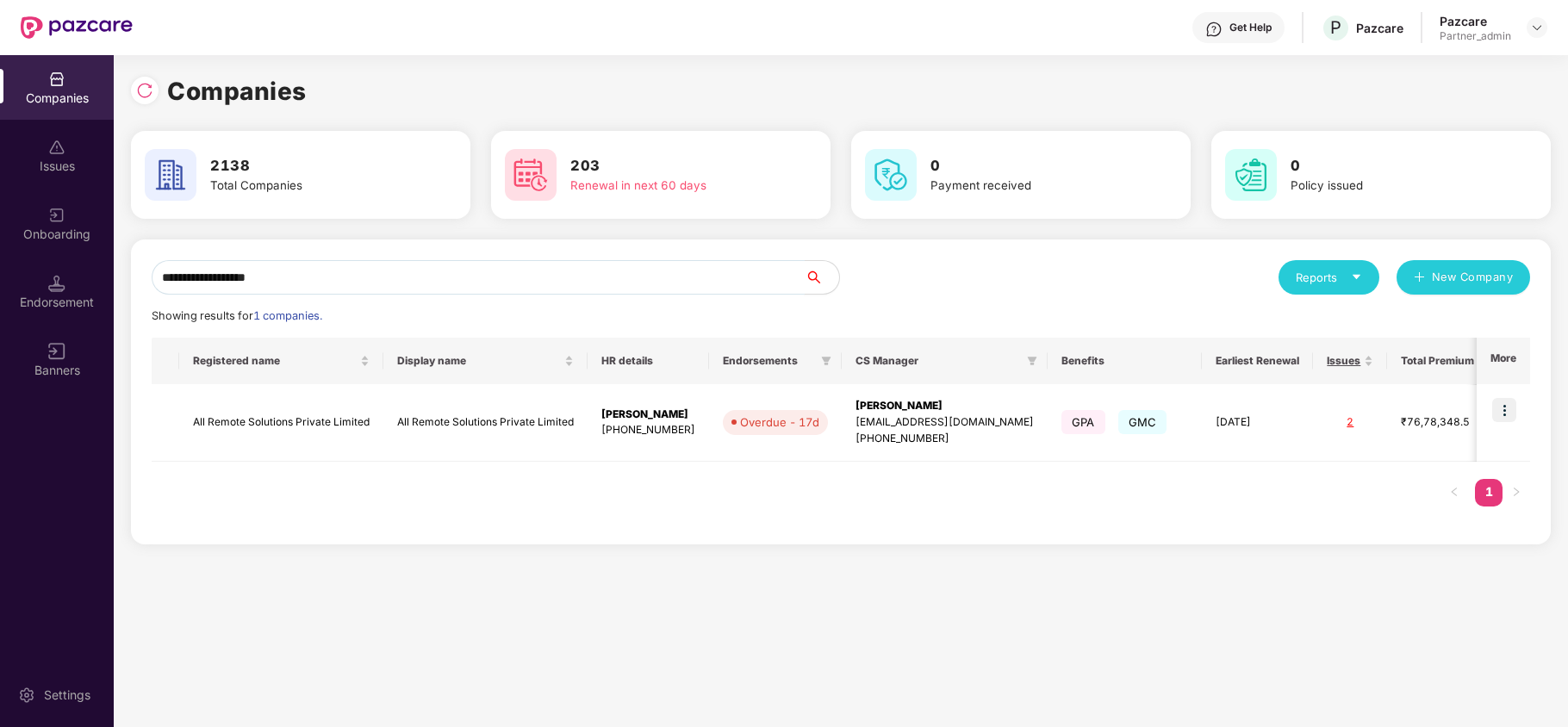
type input "**********"
click at [69, 294] on div "Endorsement" at bounding box center [57, 302] width 114 height 18
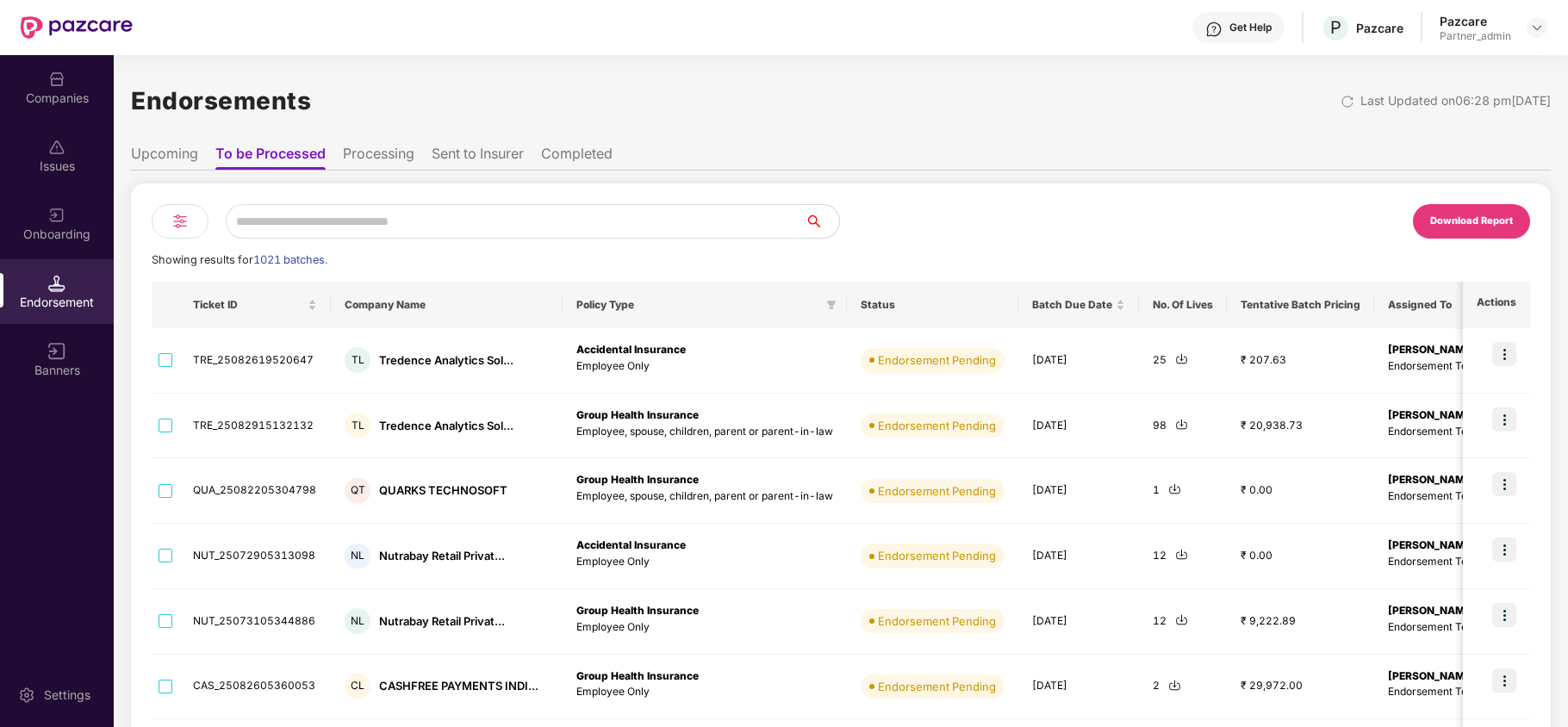
click at [356, 224] on input "text" at bounding box center [515, 220] width 579 height 34
paste input "*******"
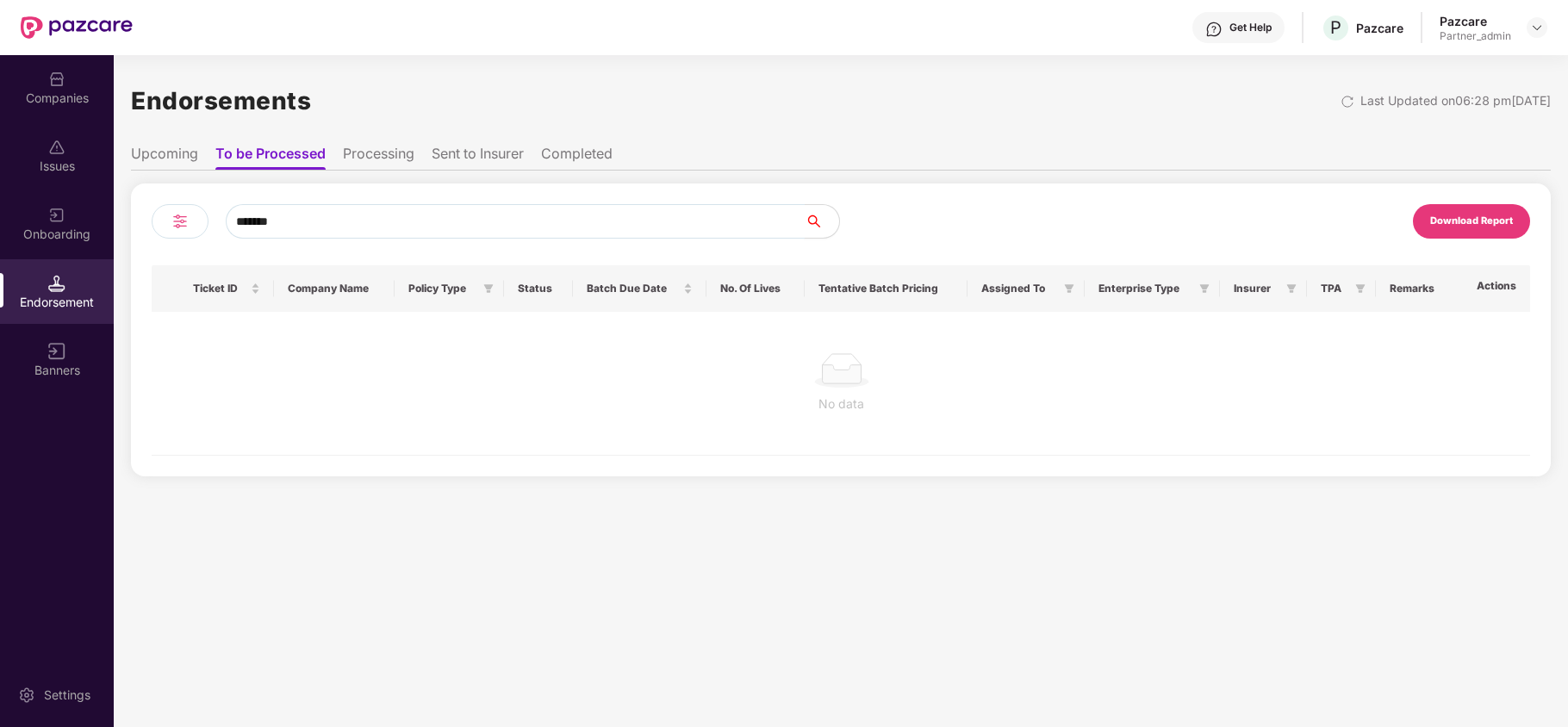
type input "*******"
click at [178, 157] on li "Upcoming" at bounding box center [164, 157] width 68 height 25
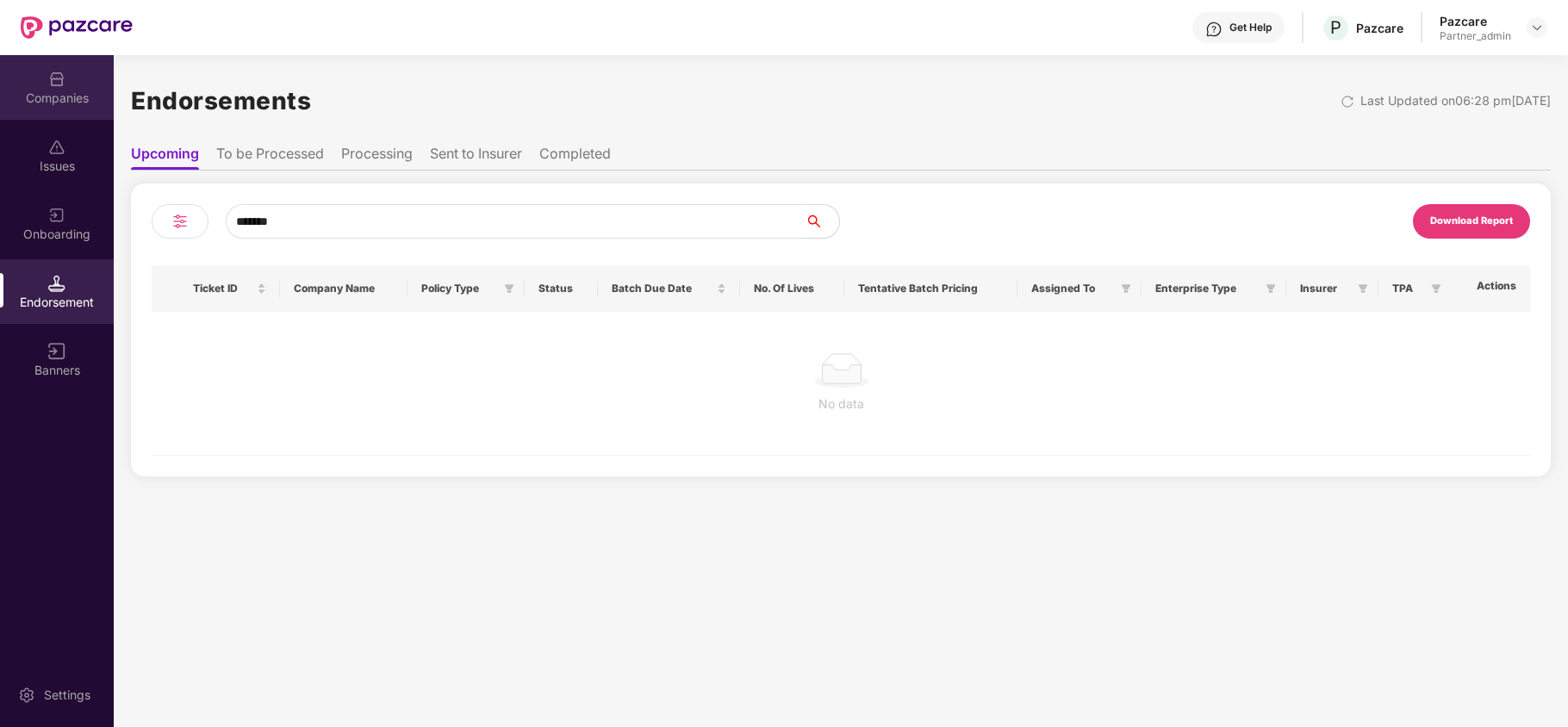
click at [54, 102] on div "Companies" at bounding box center [57, 98] width 114 height 18
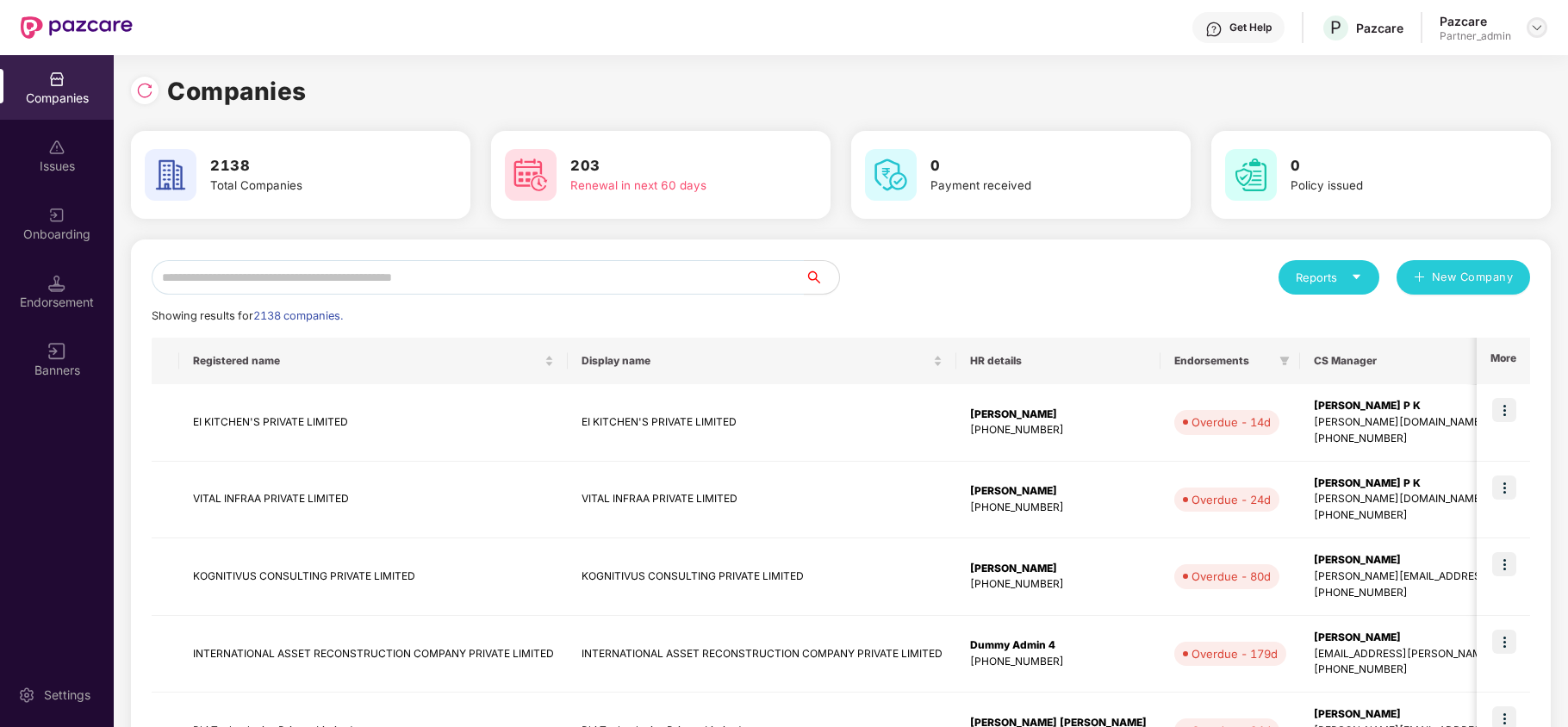
click at [1532, 28] on img at bounding box center [1537, 27] width 14 height 14
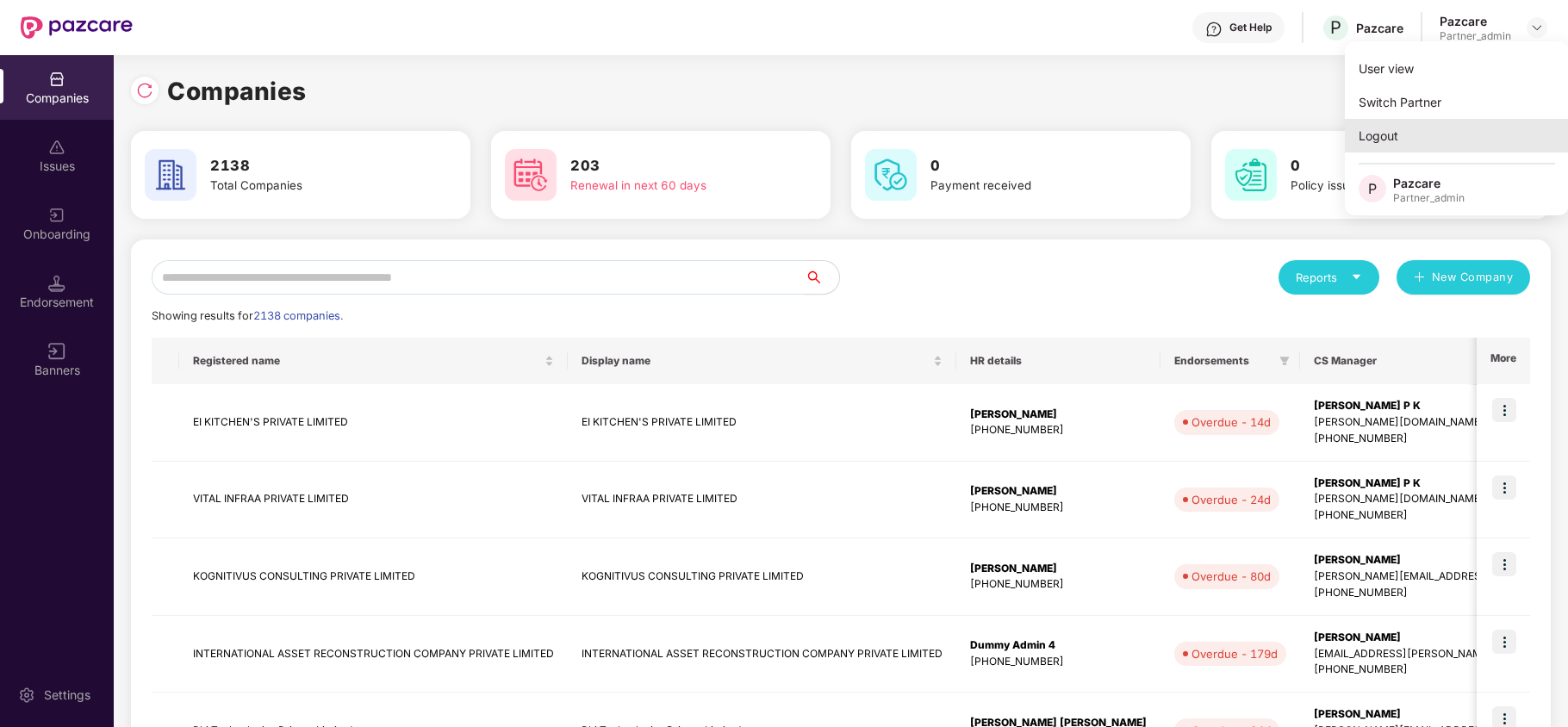
click at [1395, 129] on div "Logout" at bounding box center [1458, 135] width 224 height 33
